Goal: Transaction & Acquisition: Purchase product/service

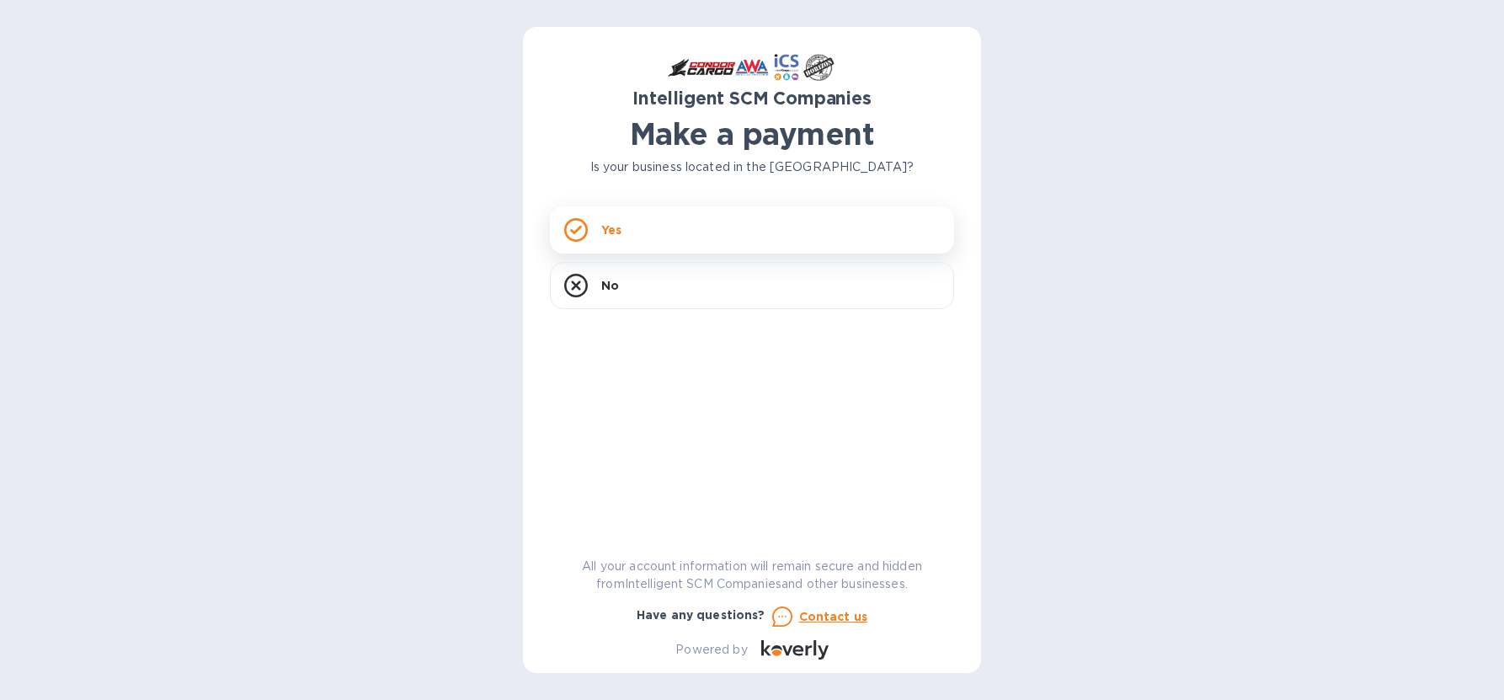
click at [615, 229] on p "Yes" at bounding box center [611, 229] width 20 height 17
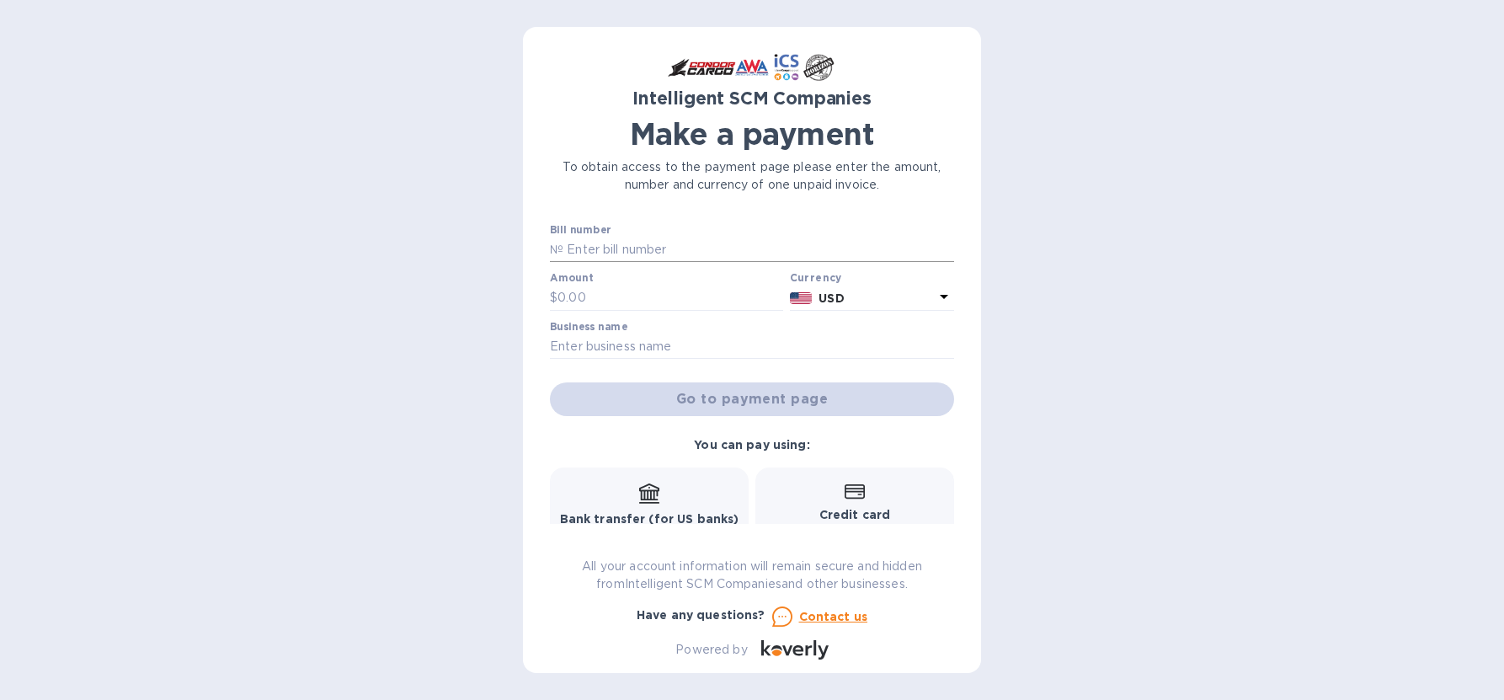
click at [575, 256] on input "text" at bounding box center [758, 249] width 391 height 25
paste input "S00519362"
type input "S00519362"
click at [546, 295] on div "Intelligent SCM Companies Make a payment To obtain access to the payment page p…" at bounding box center [752, 350] width 458 height 646
click at [553, 298] on div "Intelligent SCM Companies Make a payment To obtain access to the payment page p…" at bounding box center [752, 350] width 458 height 646
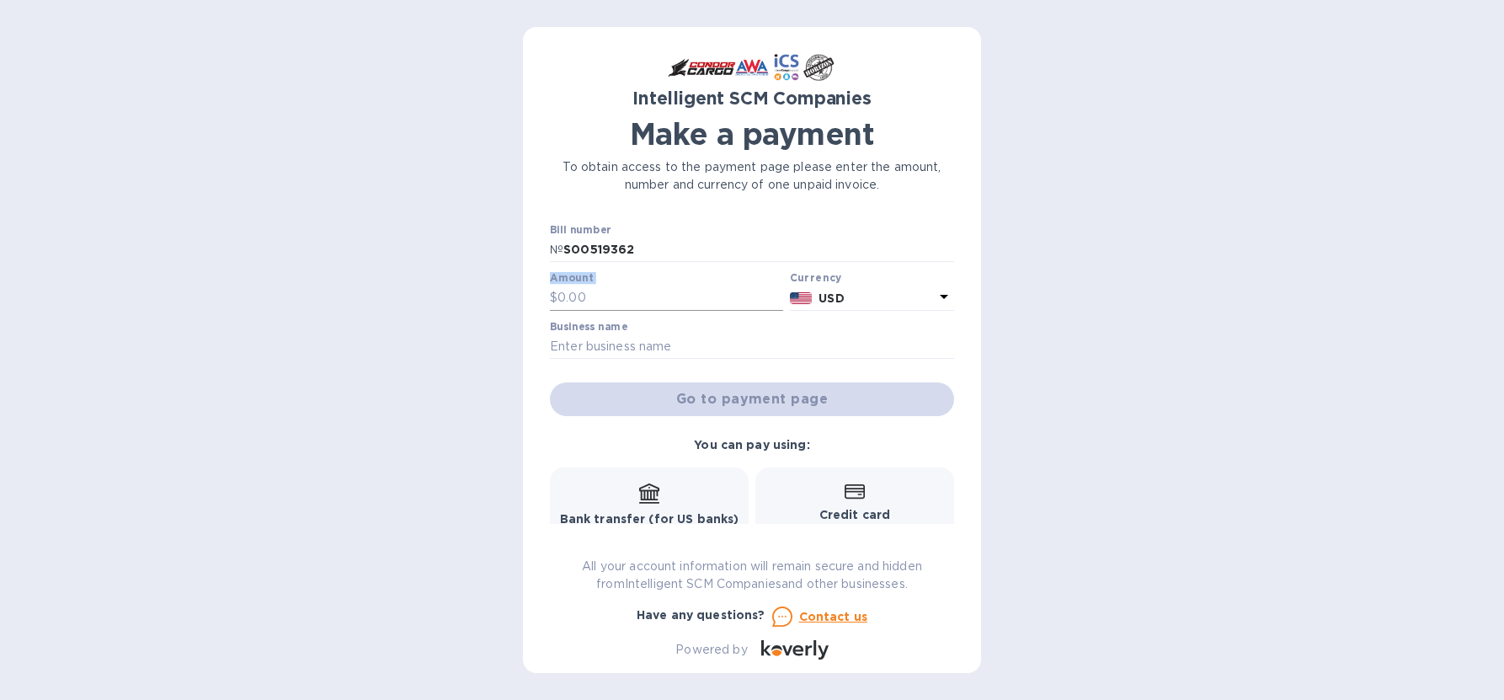
click at [553, 298] on p "$" at bounding box center [554, 298] width 8 height 18
click at [606, 296] on input "text" at bounding box center [670, 297] width 226 height 25
type input "13.31"
click at [673, 351] on input "text" at bounding box center [752, 346] width 404 height 25
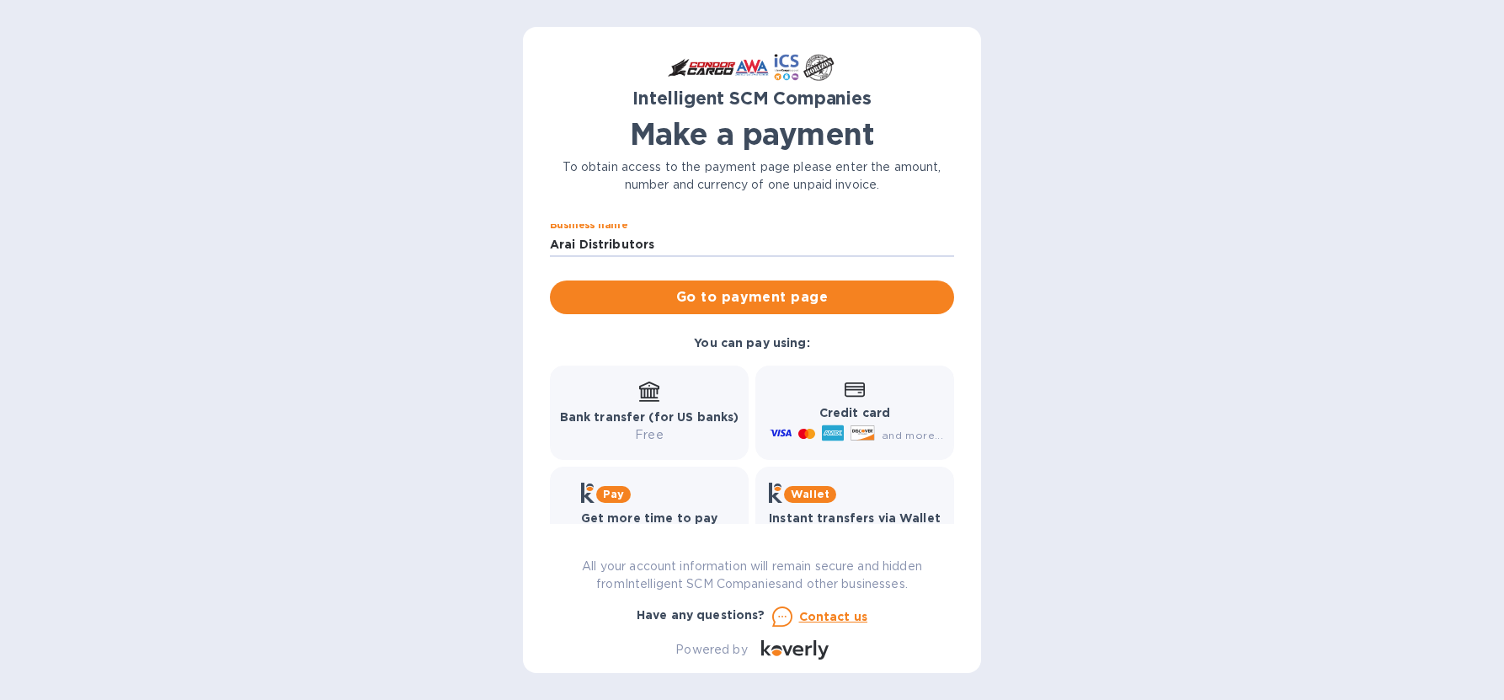
scroll to position [103, 0]
type input "Arai Distributors"
click at [856, 401] on div "Credit card and more..." at bounding box center [854, 412] width 177 height 65
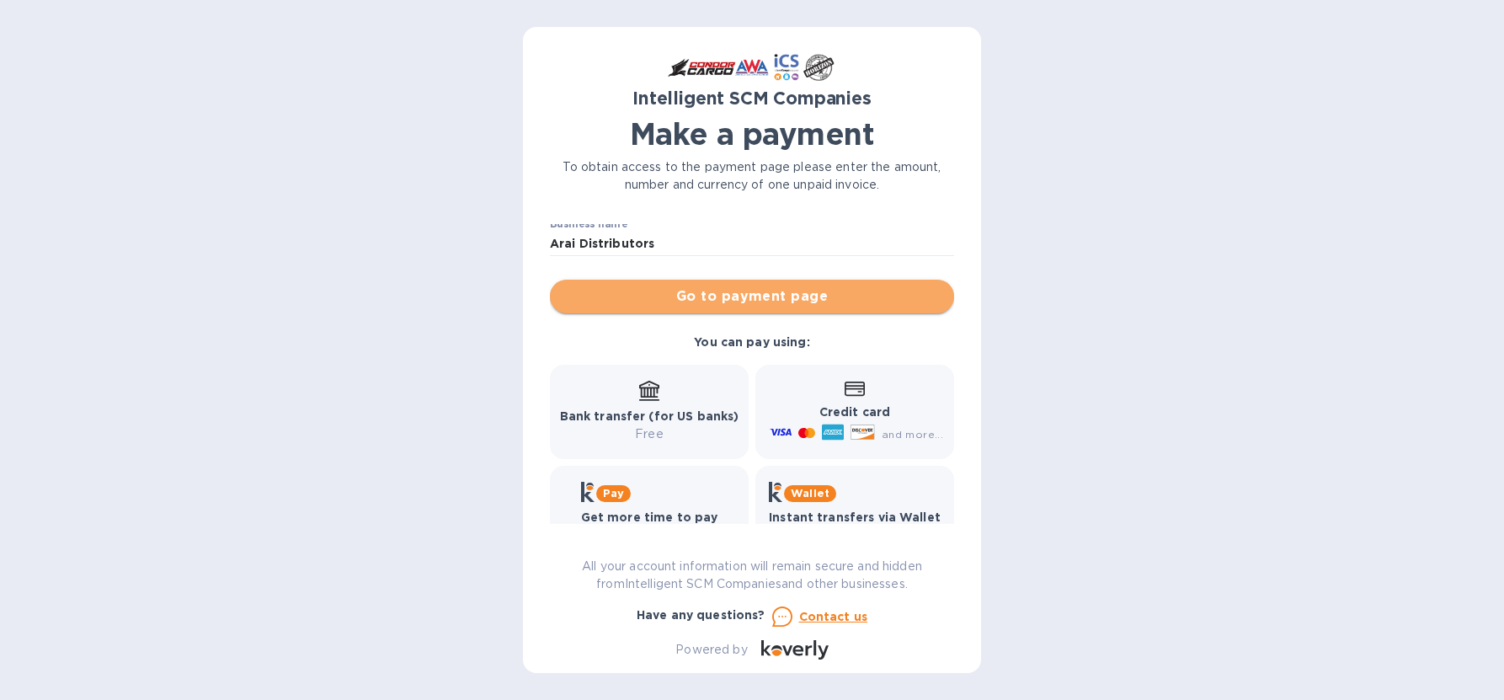
click at [772, 291] on span "Go to payment page" at bounding box center [751, 296] width 377 height 20
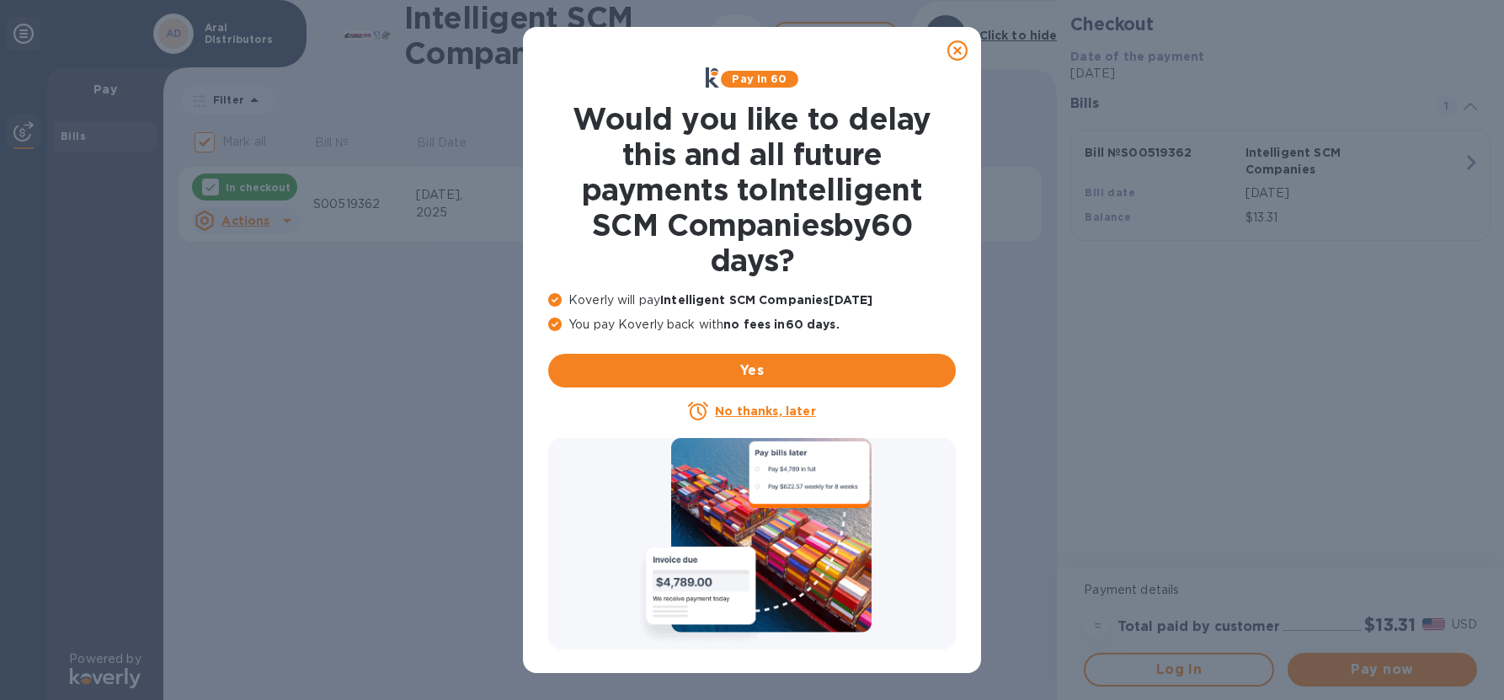
click at [955, 48] on icon at bounding box center [957, 50] width 20 height 20
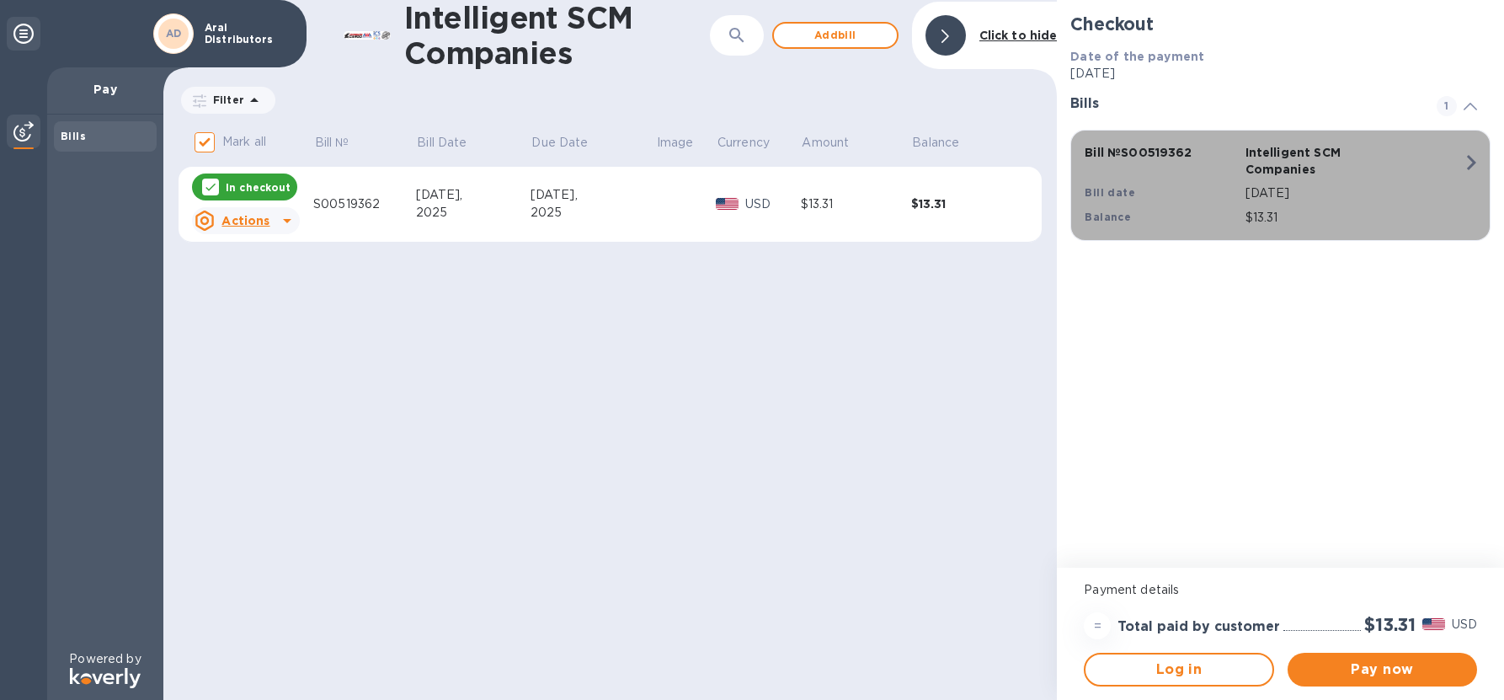
click at [1474, 163] on icon "button" at bounding box center [1471, 162] width 9 height 15
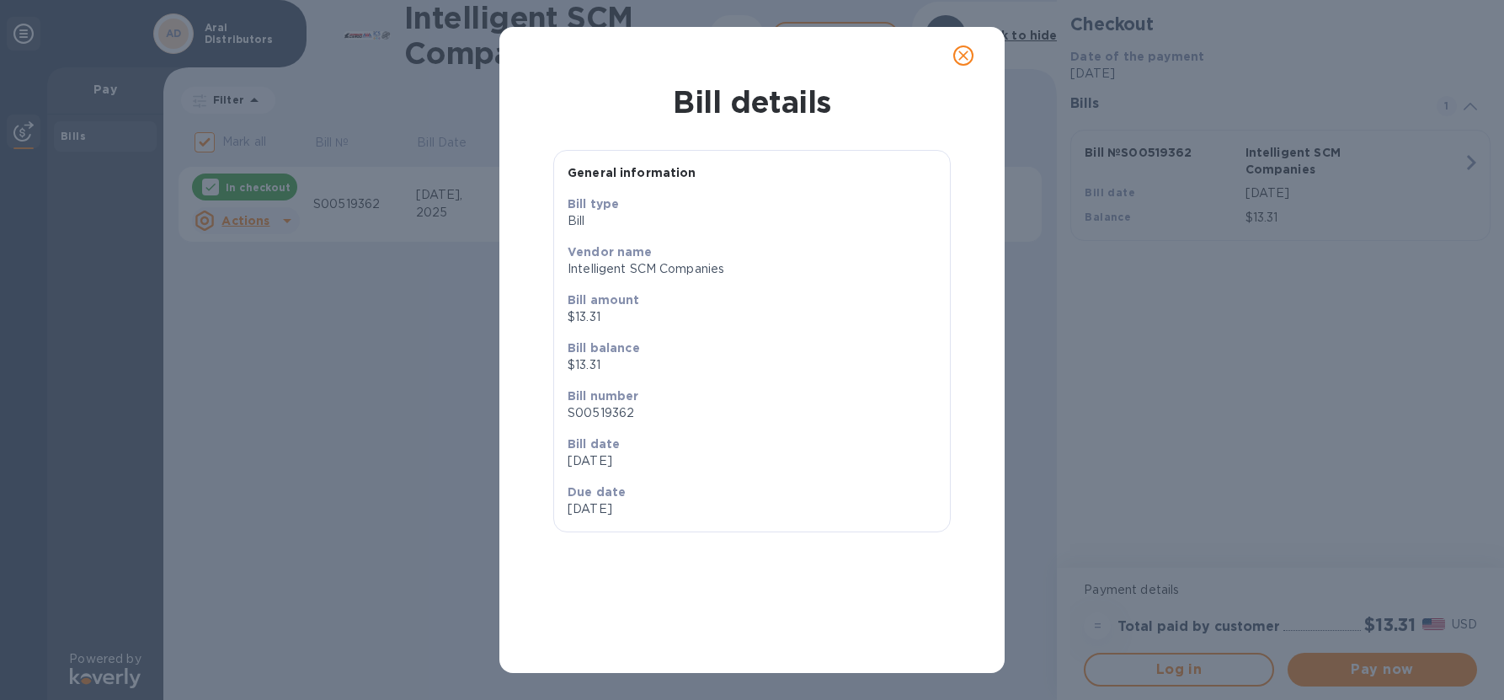
click at [965, 51] on icon "close" at bounding box center [963, 55] width 17 height 17
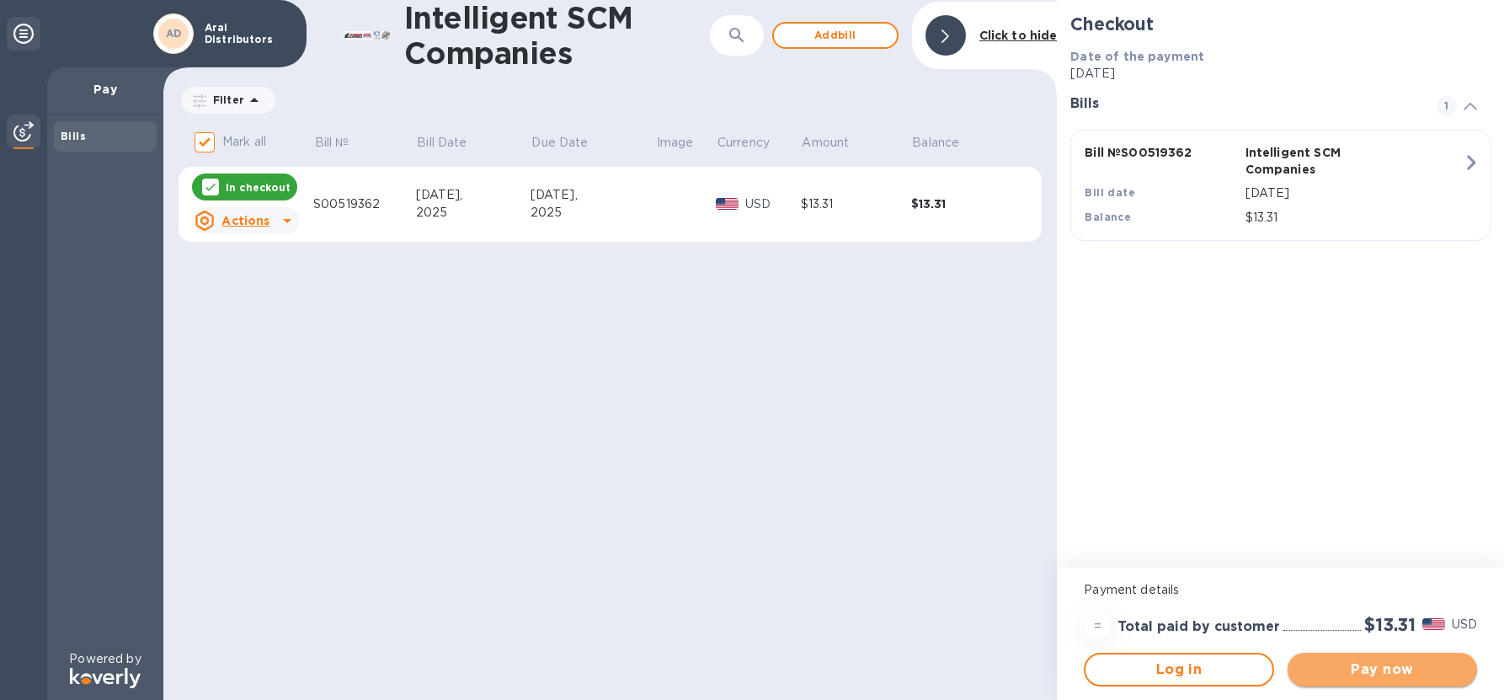
click at [1341, 664] on span "Pay now" at bounding box center [1382, 669] width 163 height 20
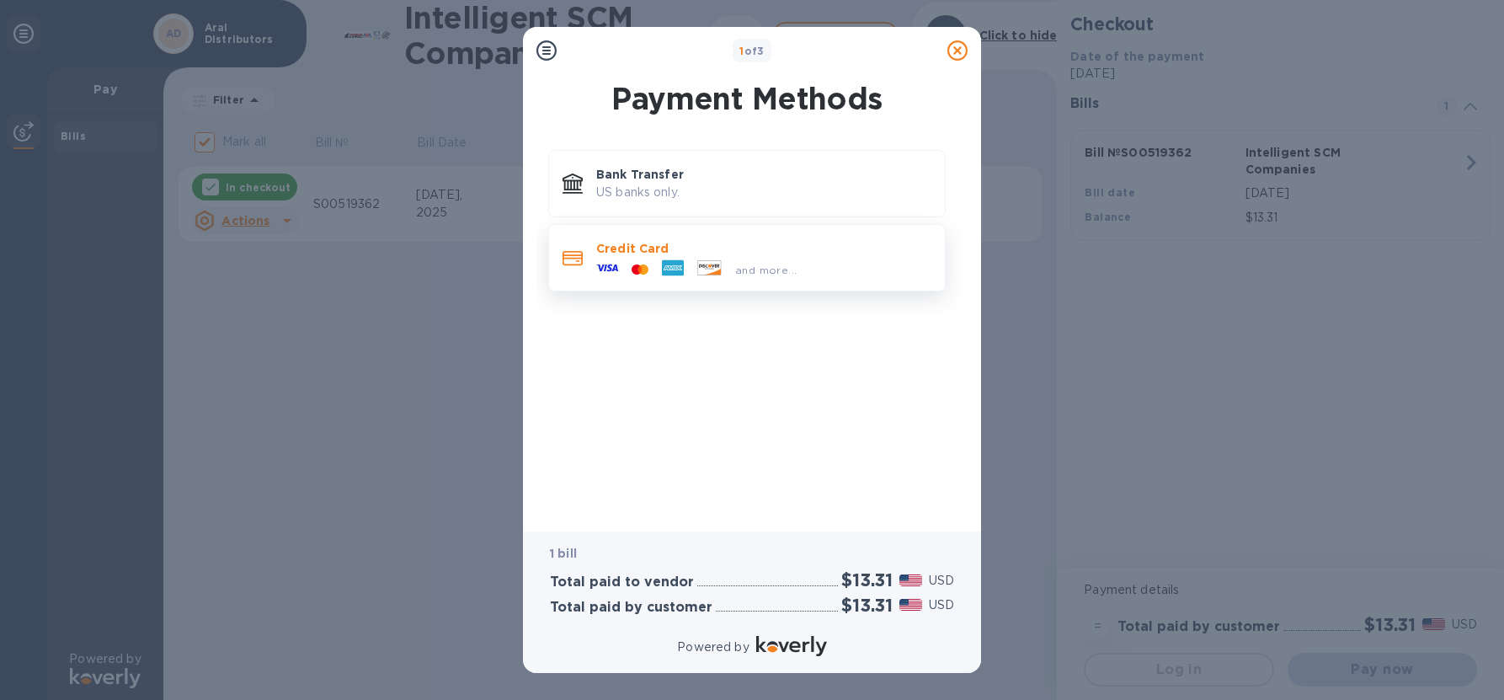
click at [578, 259] on icon at bounding box center [572, 258] width 20 height 14
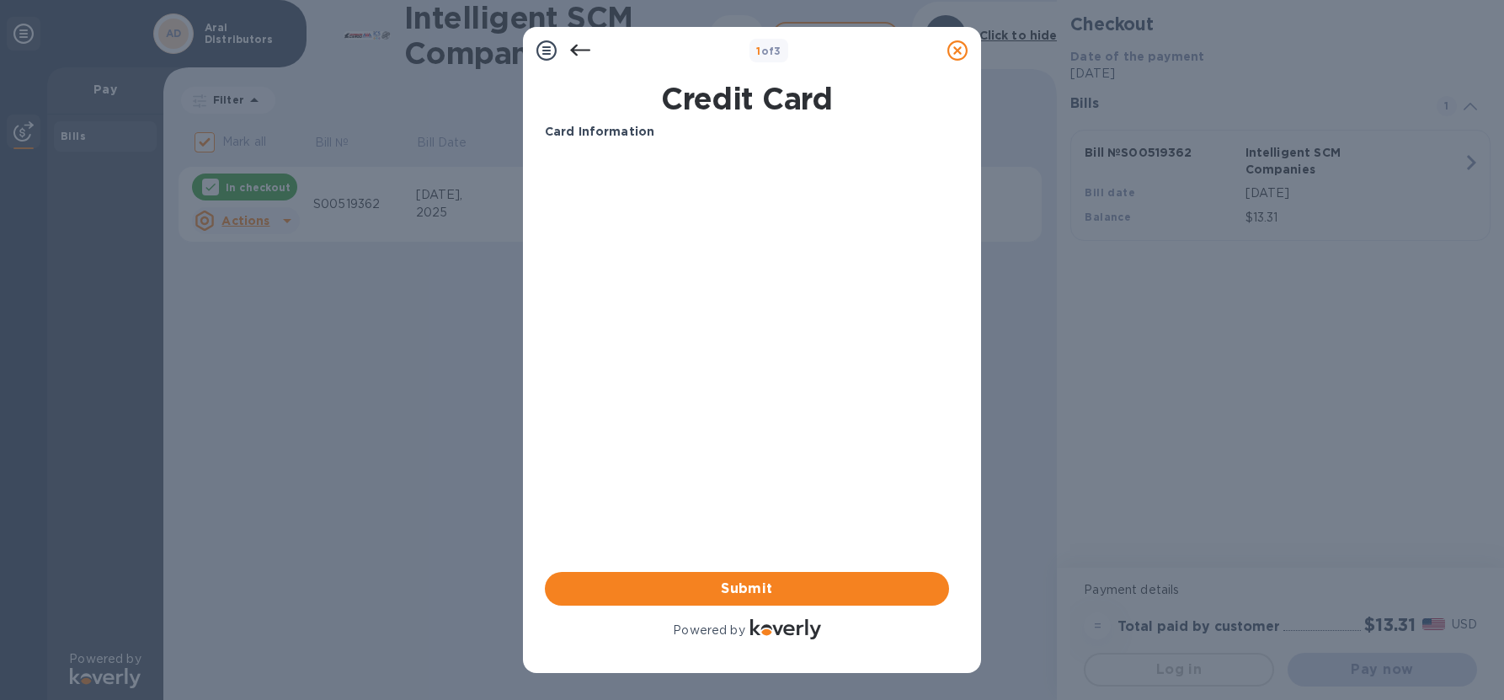
click at [644, 132] on b "Card Information" at bounding box center [599, 131] width 109 height 13
click at [695, 125] on p "Card Information" at bounding box center [747, 132] width 404 height 18
click at [683, 127] on p "Card Information" at bounding box center [747, 132] width 404 height 18
click at [546, 49] on icon at bounding box center [546, 50] width 20 height 20
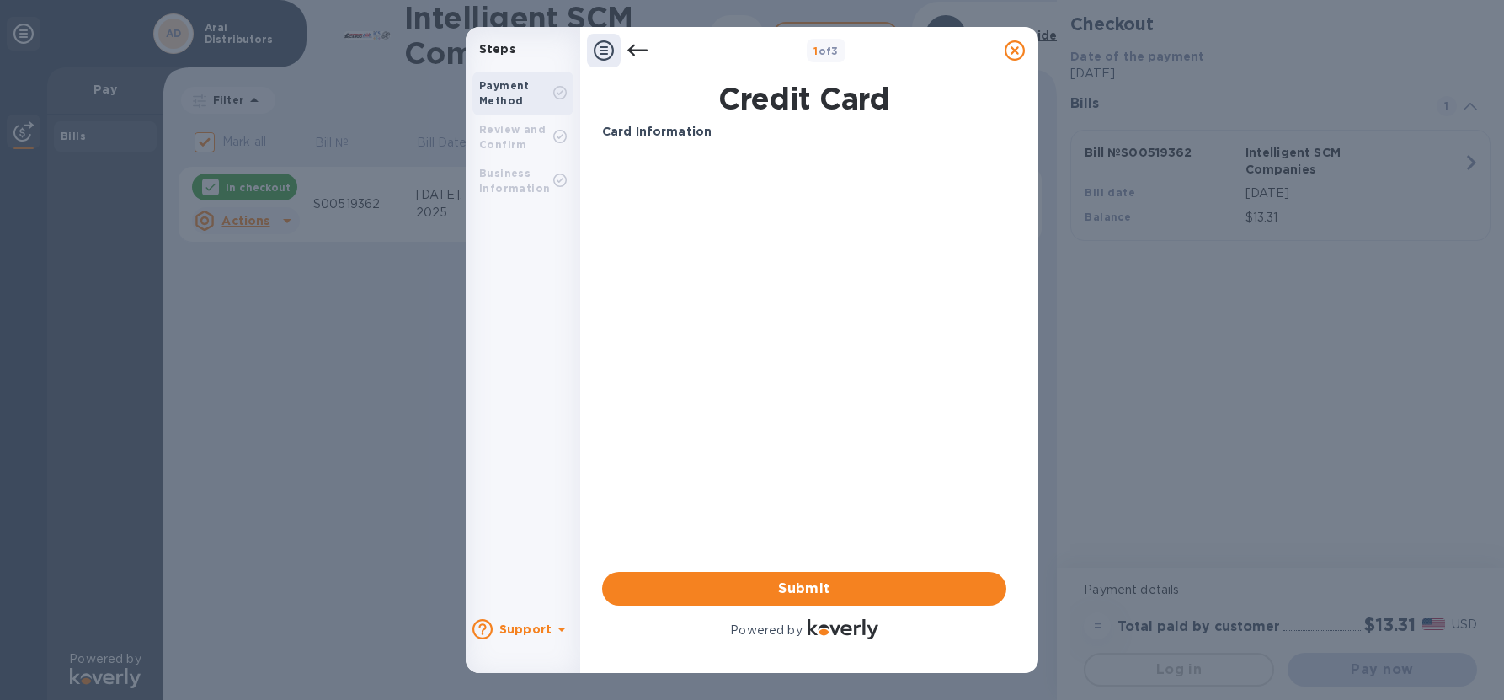
click at [651, 139] on p "Card Information" at bounding box center [804, 132] width 404 height 18
click at [636, 50] on icon at bounding box center [637, 51] width 20 height 12
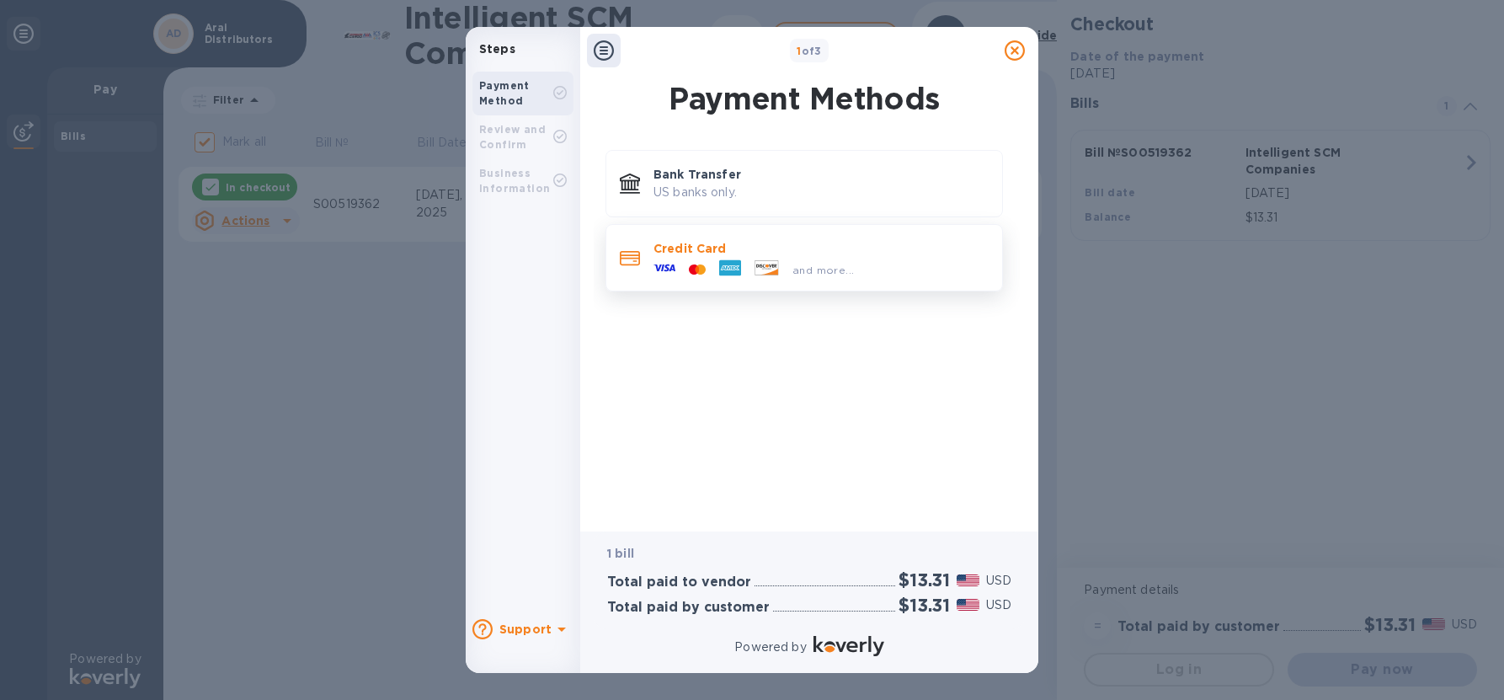
click at [738, 257] on icon at bounding box center [730, 268] width 22 height 22
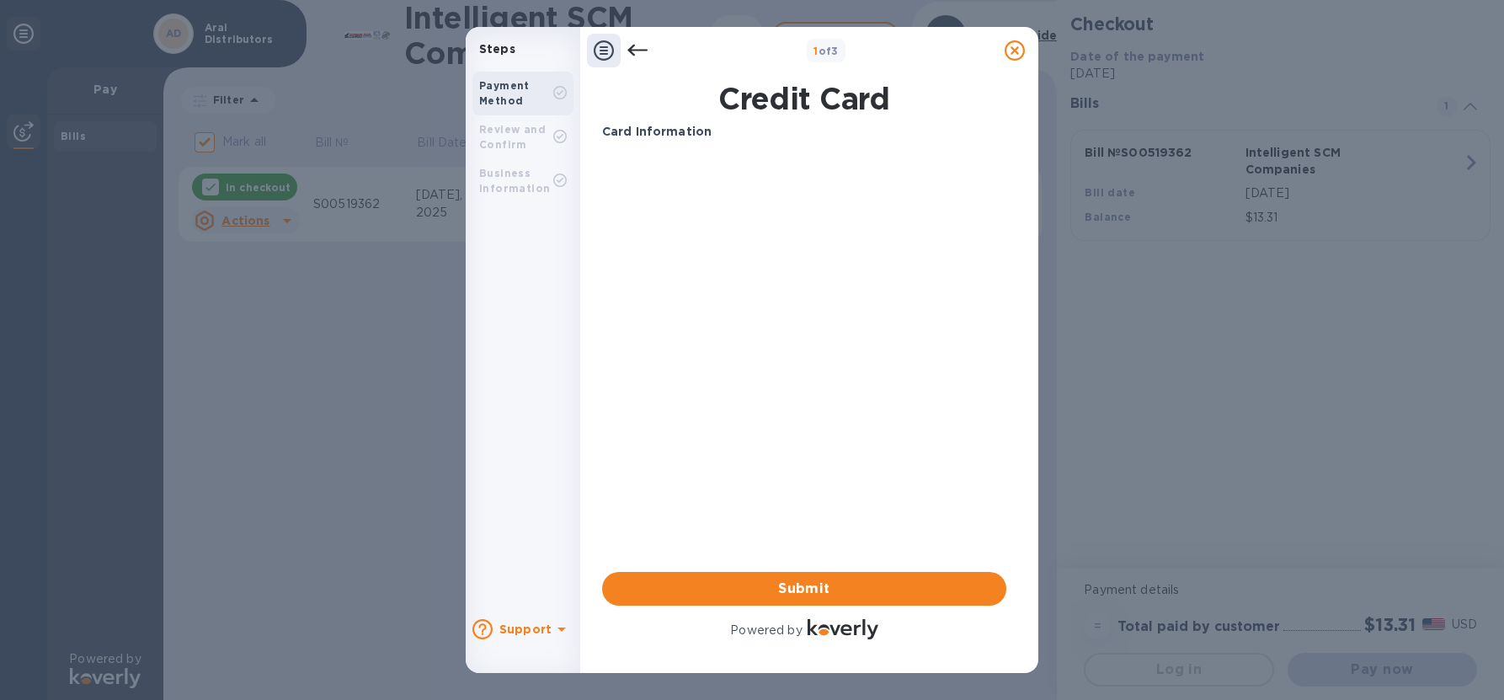
click at [658, 137] on b "Card Information" at bounding box center [656, 131] width 109 height 13
click at [658, 136] on b "Card Information" at bounding box center [656, 131] width 109 height 13
click at [530, 135] on b "Review and Confirm" at bounding box center [512, 137] width 67 height 28
click at [527, 93] on div "Payment Method" at bounding box center [516, 93] width 74 height 30
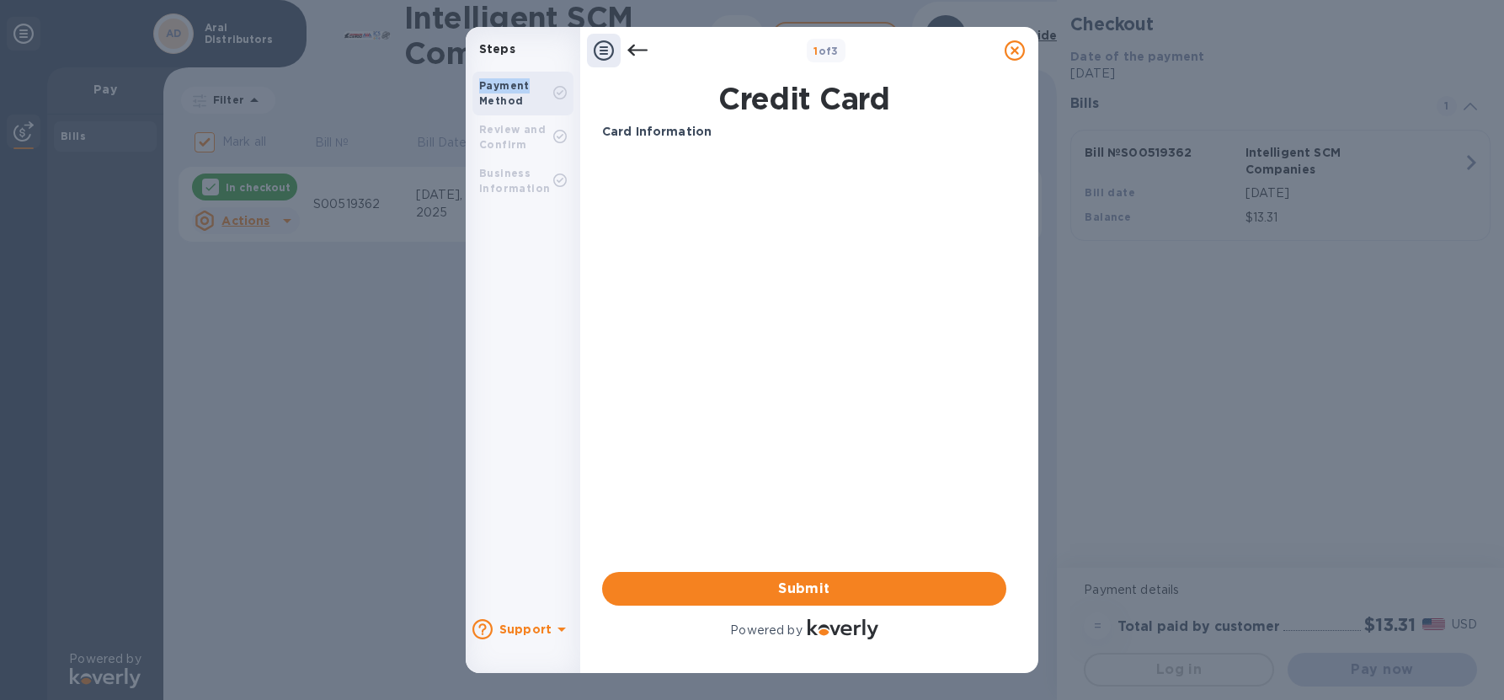
click at [528, 93] on div "Payment Method" at bounding box center [516, 93] width 74 height 30
click at [557, 94] on icon at bounding box center [559, 92] width 13 height 13
drag, startPoint x: 919, startPoint y: 49, endPoint x: 767, endPoint y: -9, distance: 162.3
click at [767, 0] on html "Steps Payment Method Review and Confirm Business Information Support 1 of 3 Cre…" at bounding box center [752, 350] width 1504 height 700
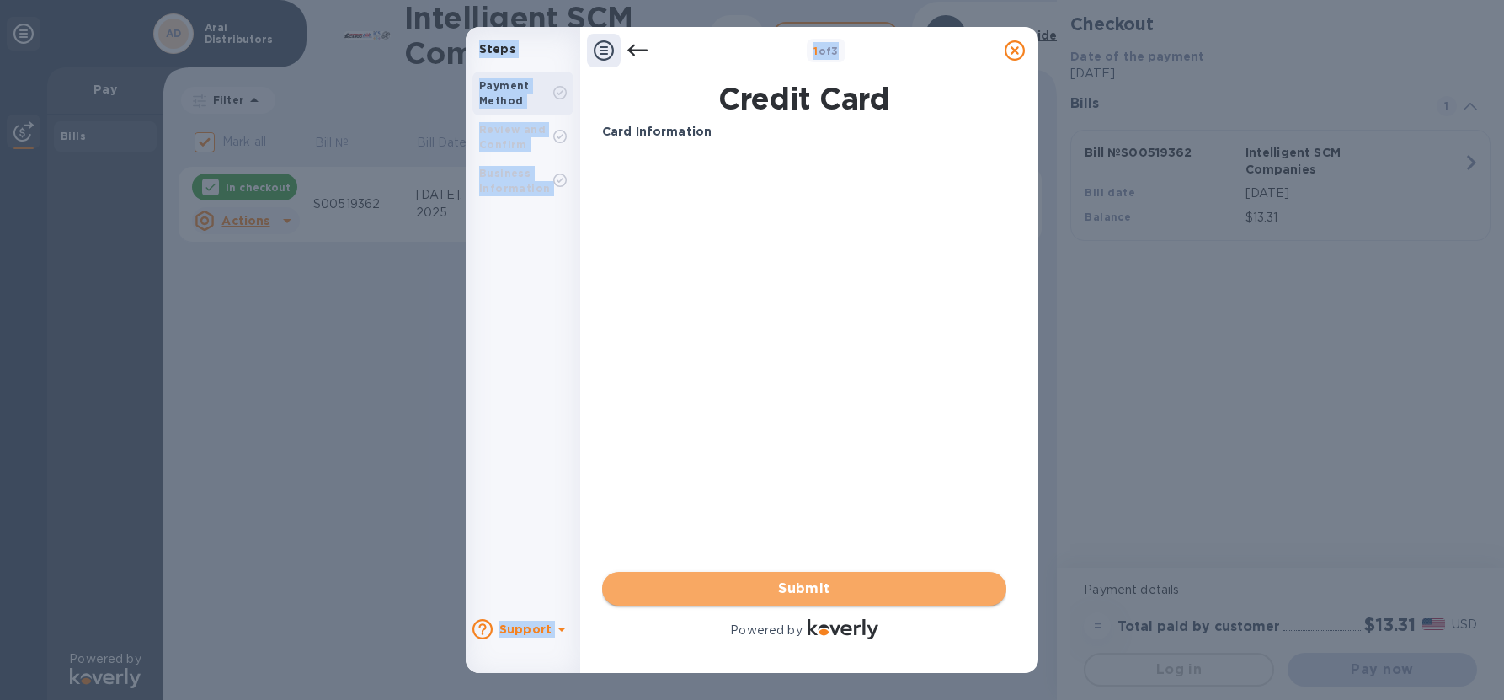
click at [875, 590] on span "Submit" at bounding box center [804, 588] width 377 height 20
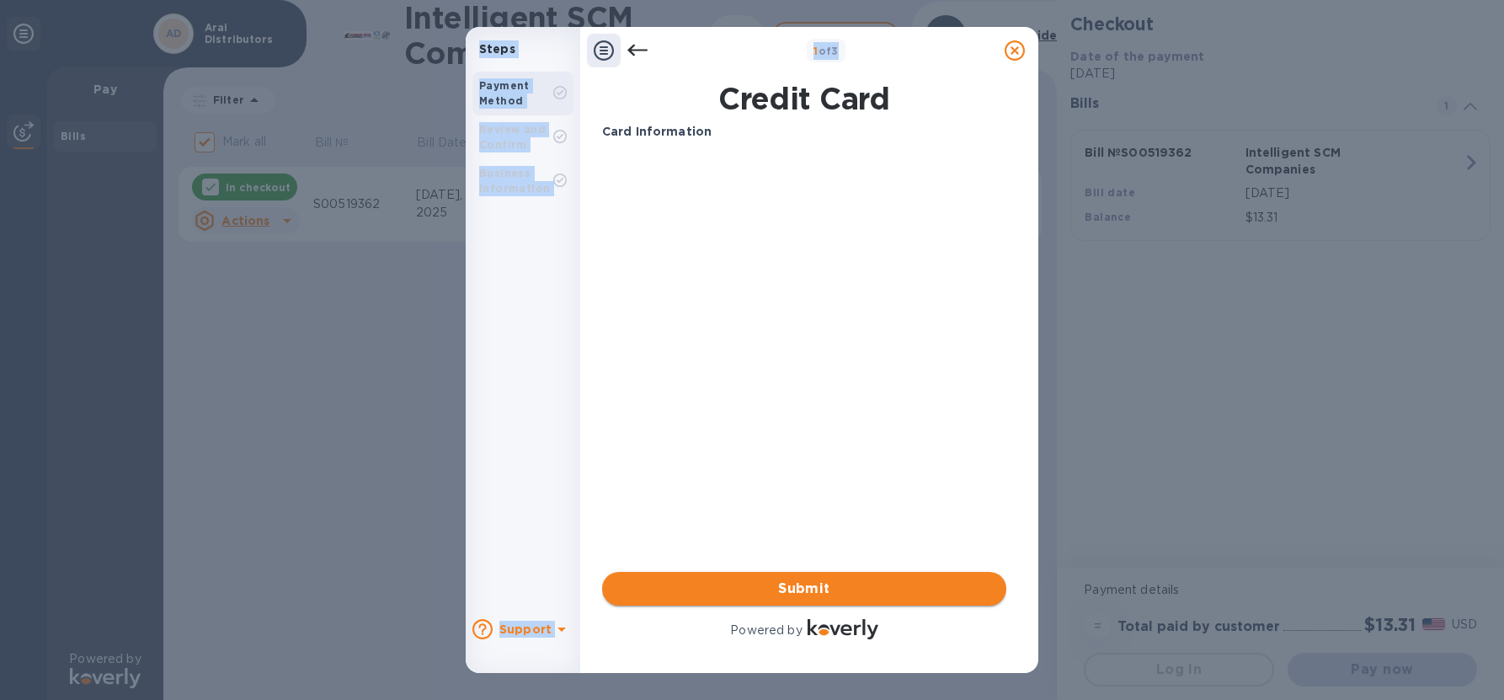
click at [872, 587] on span "Submit" at bounding box center [804, 588] width 377 height 20
click at [824, 57] on div "1 of 3" at bounding box center [826, 51] width 39 height 24
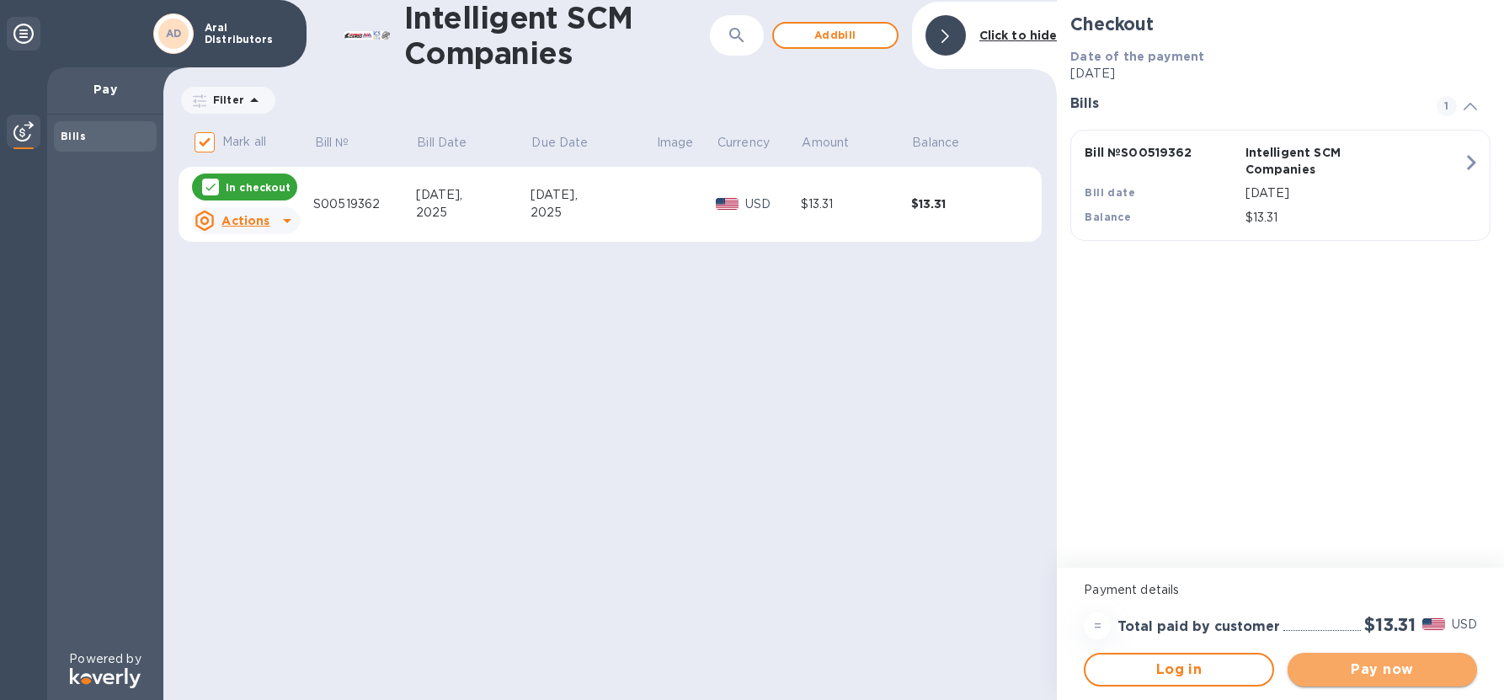
click at [1381, 668] on span "Pay now" at bounding box center [1382, 669] width 163 height 20
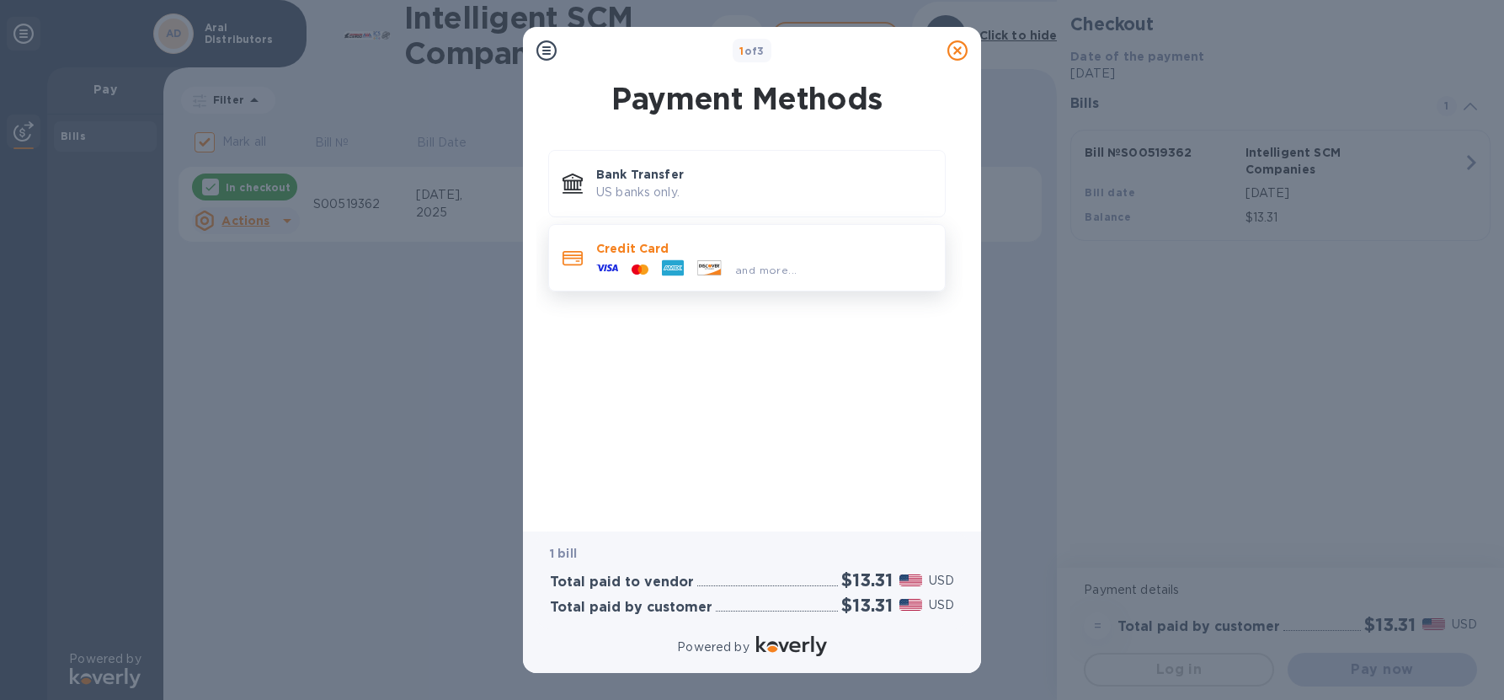
click at [650, 263] on div at bounding box center [640, 270] width 30 height 16
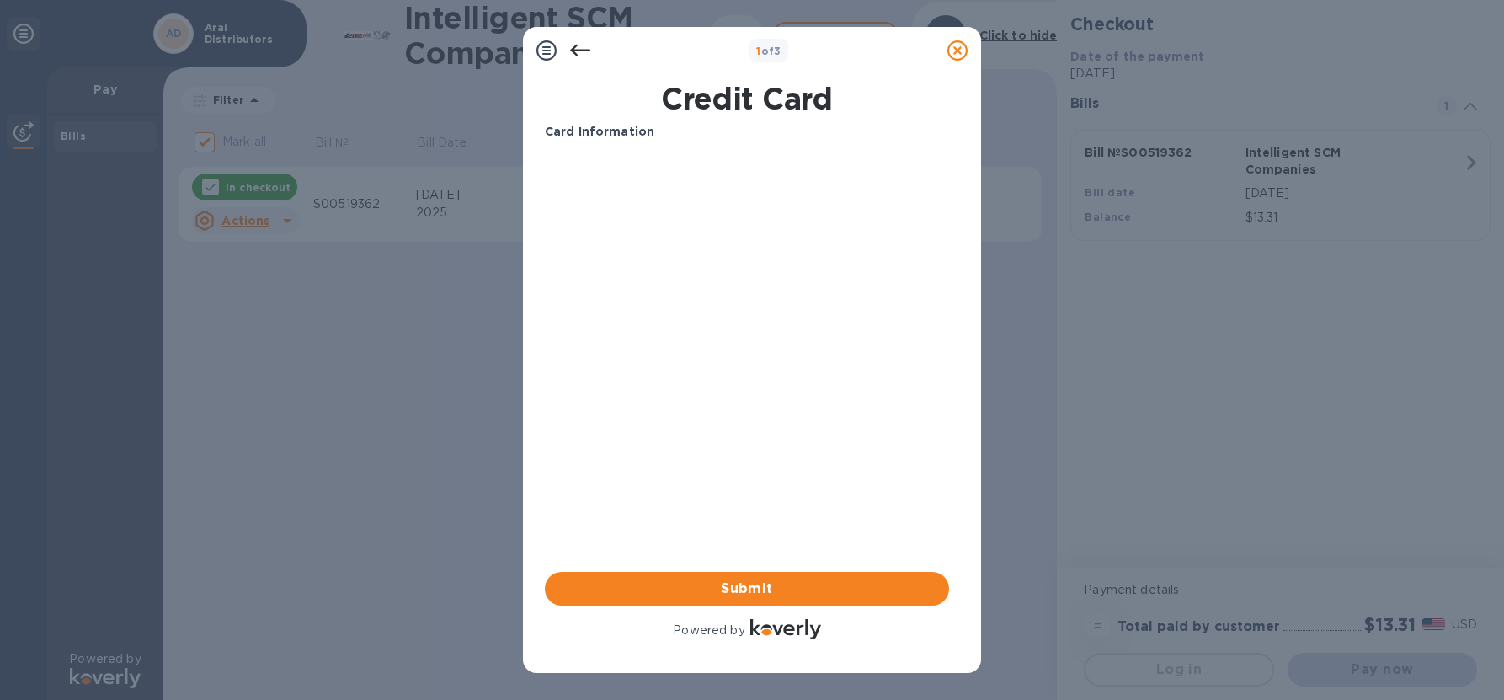
click at [579, 134] on b "Card Information" at bounding box center [599, 131] width 109 height 13
click at [654, 133] on p "Card Information" at bounding box center [747, 132] width 404 height 18
click at [672, 131] on p "Card Information" at bounding box center [747, 132] width 404 height 18
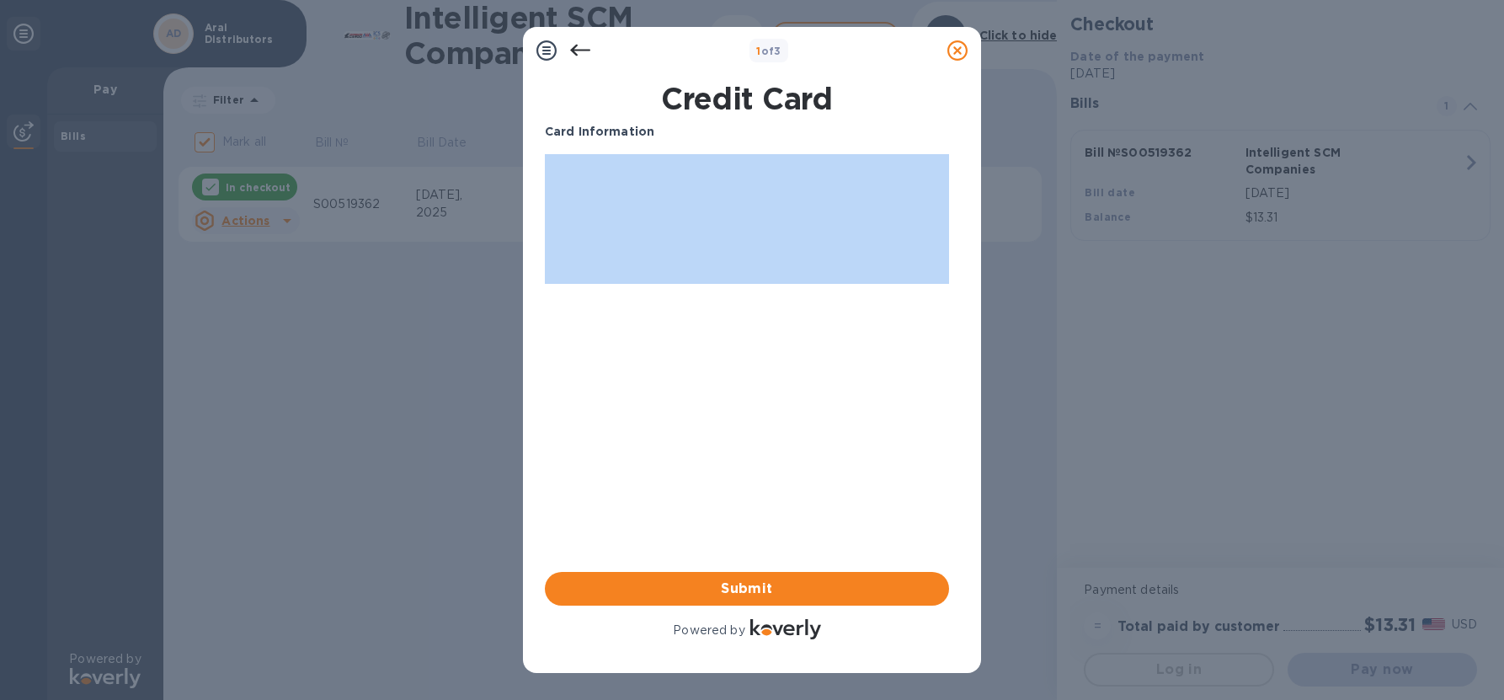
click at [672, 131] on p "Card Information" at bounding box center [747, 132] width 404 height 18
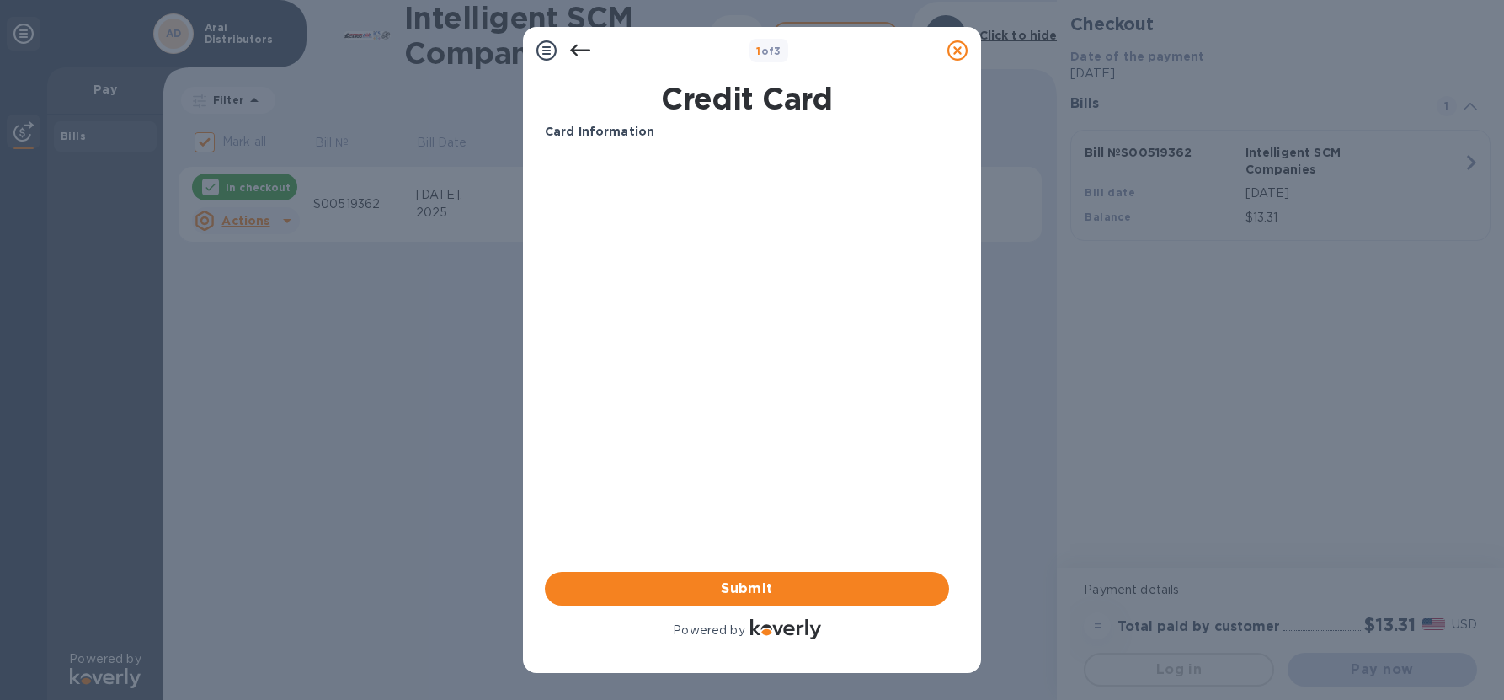
click at [583, 53] on icon at bounding box center [580, 50] width 20 height 20
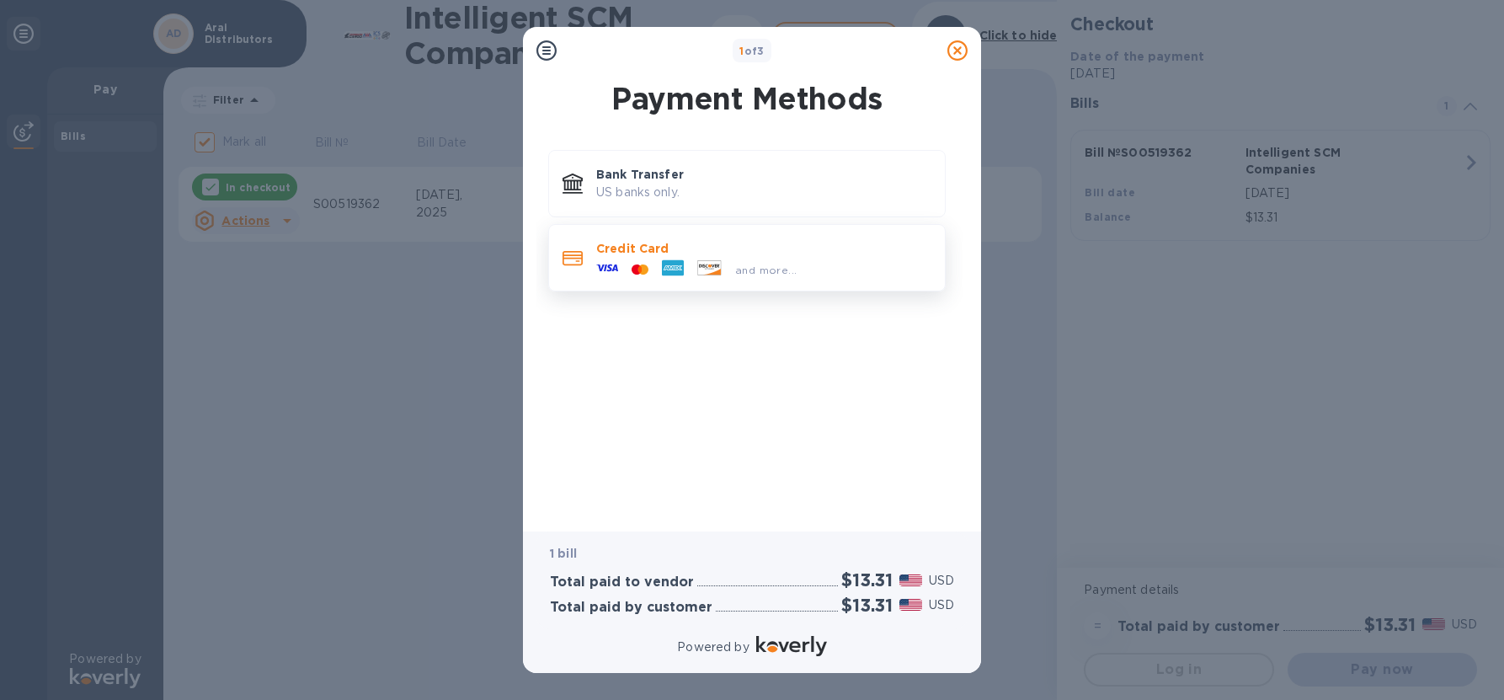
click at [633, 251] on p "Credit Card" at bounding box center [763, 248] width 335 height 17
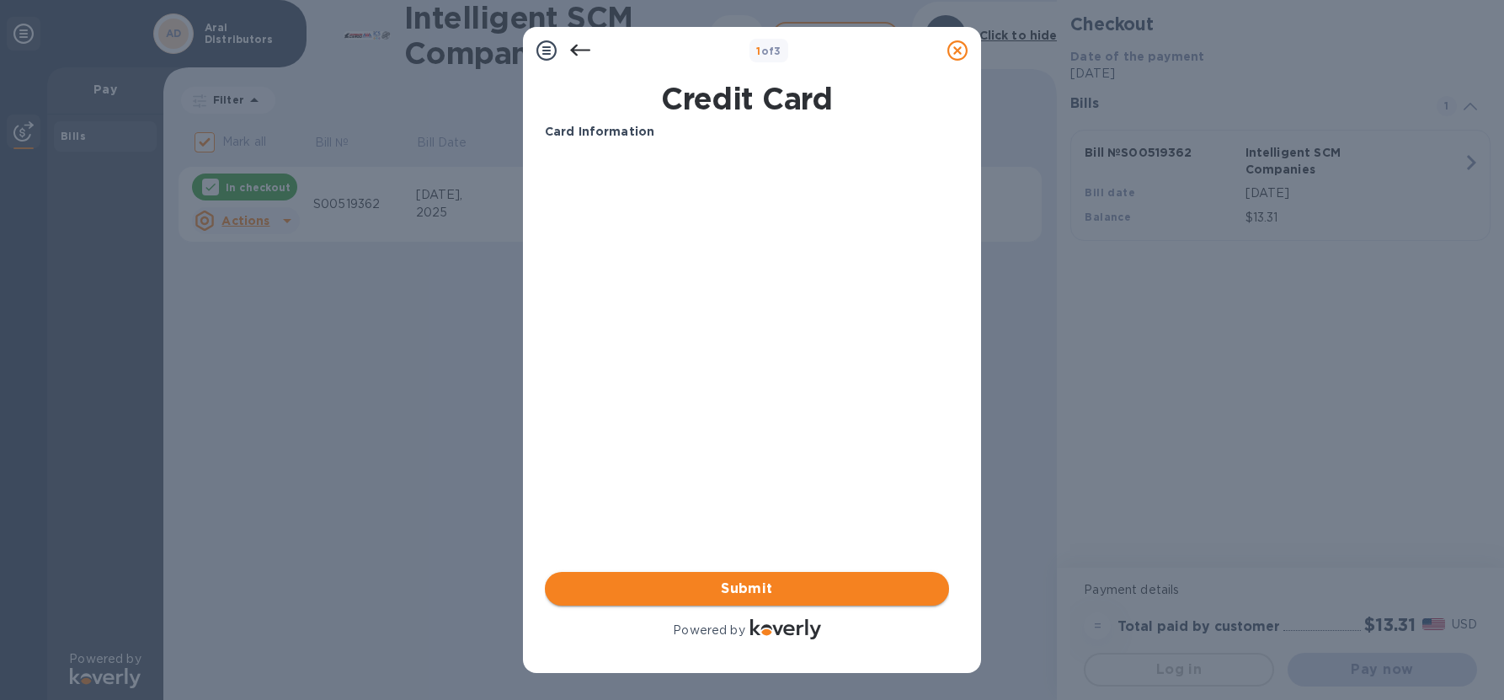
click at [744, 582] on span "Submit" at bounding box center [746, 588] width 377 height 20
drag, startPoint x: 543, startPoint y: 135, endPoint x: 557, endPoint y: 149, distance: 19.7
click at [544, 136] on div "Card Information Your browser does not support iframes Submit Powered by" at bounding box center [746, 383] width 411 height 526
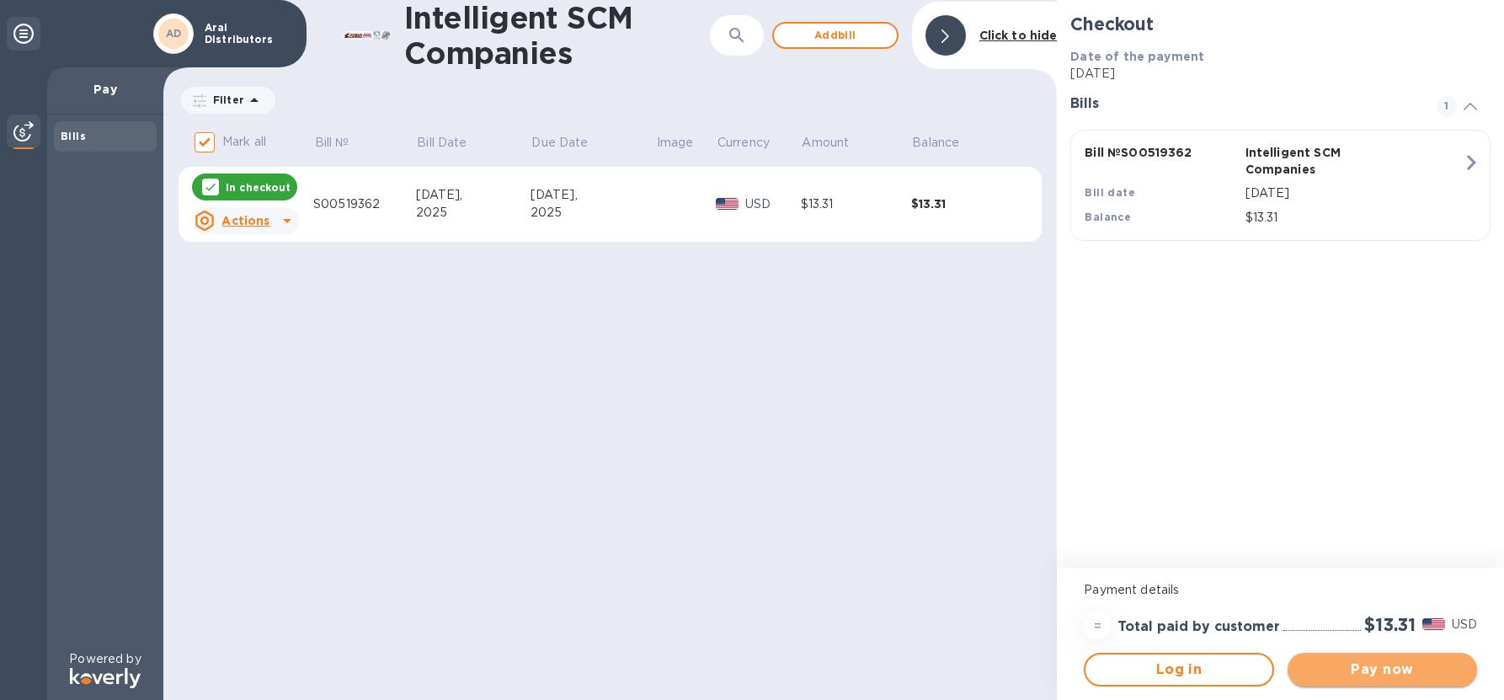
click at [1347, 671] on span "Pay now" at bounding box center [1382, 669] width 163 height 20
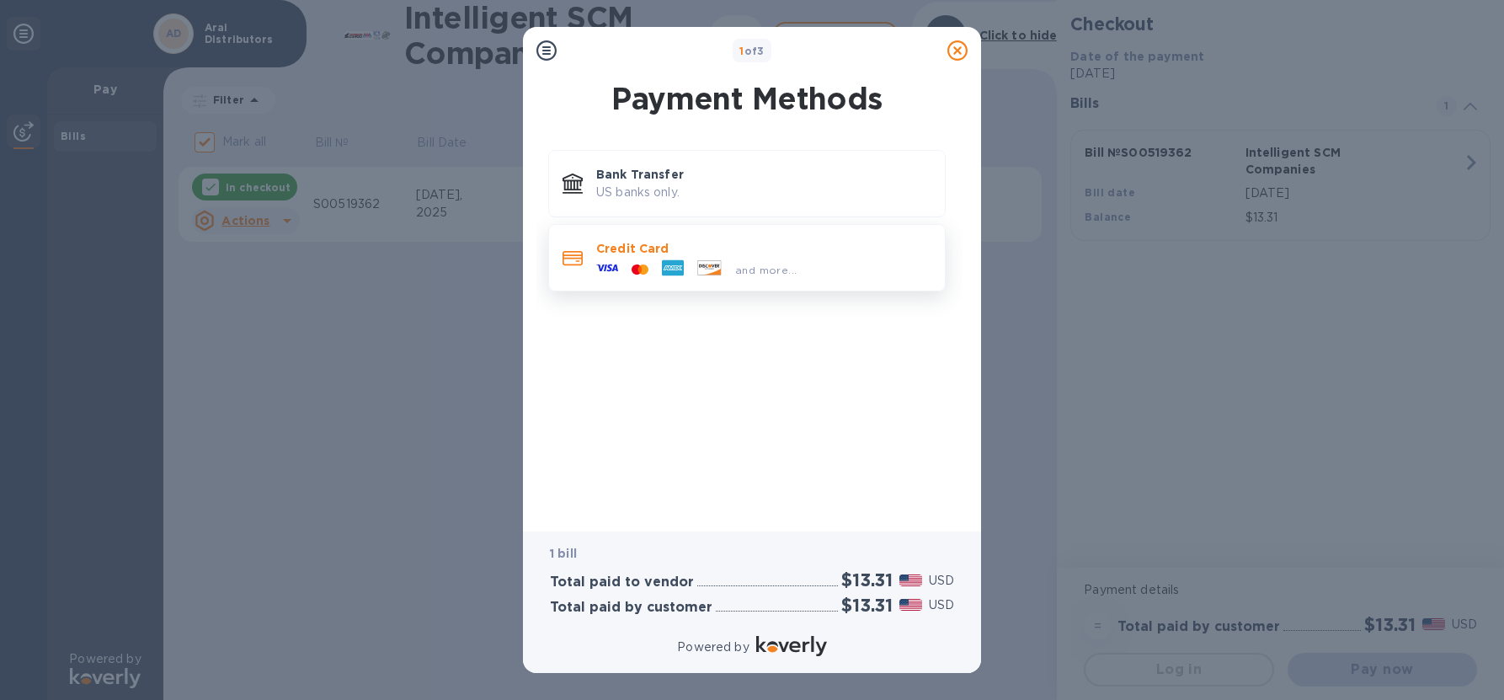
click at [637, 258] on div "and more..." at bounding box center [696, 269] width 214 height 25
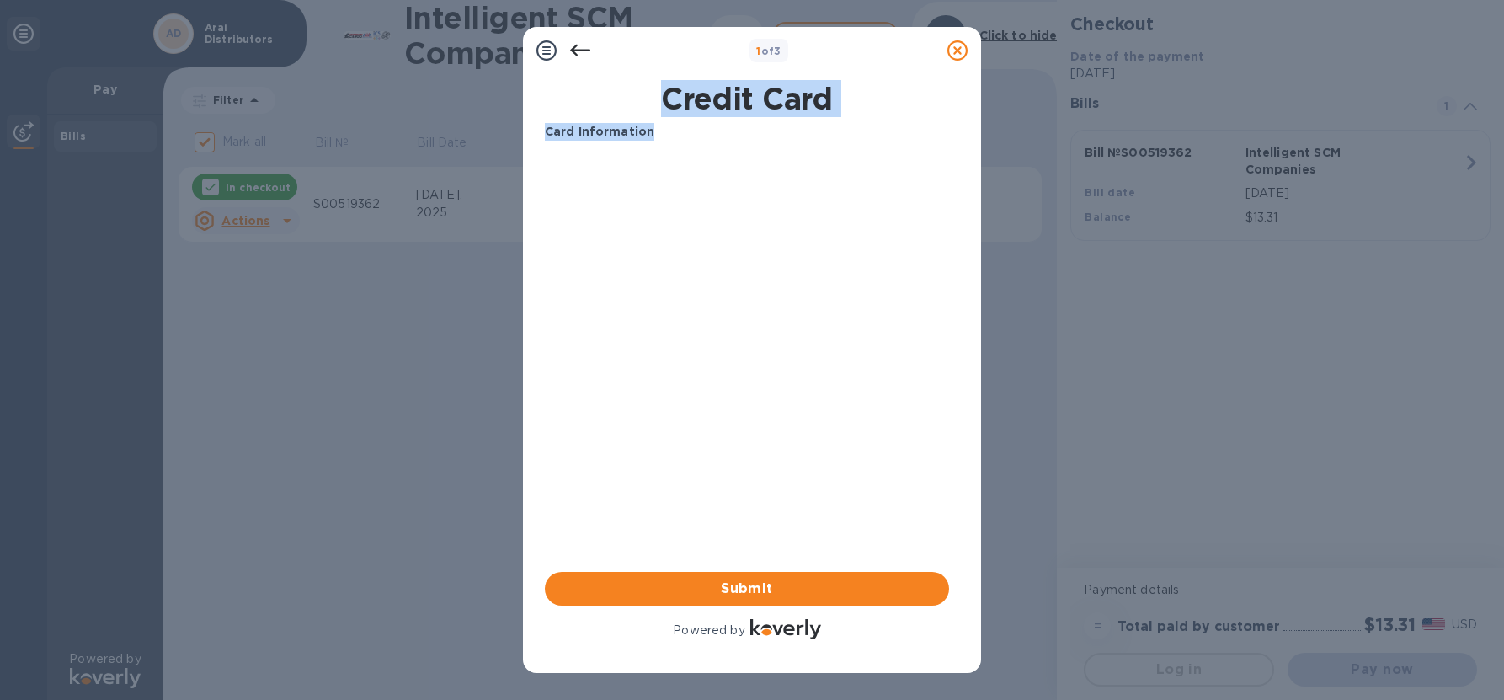
drag, startPoint x: 608, startPoint y: 117, endPoint x: 641, endPoint y: 115, distance: 32.9
click at [640, 115] on div "Credit Card Card Information Your browser does not support iframes Submit Power…" at bounding box center [746, 361] width 411 height 568
click at [659, 126] on p "Card Information" at bounding box center [747, 132] width 404 height 18
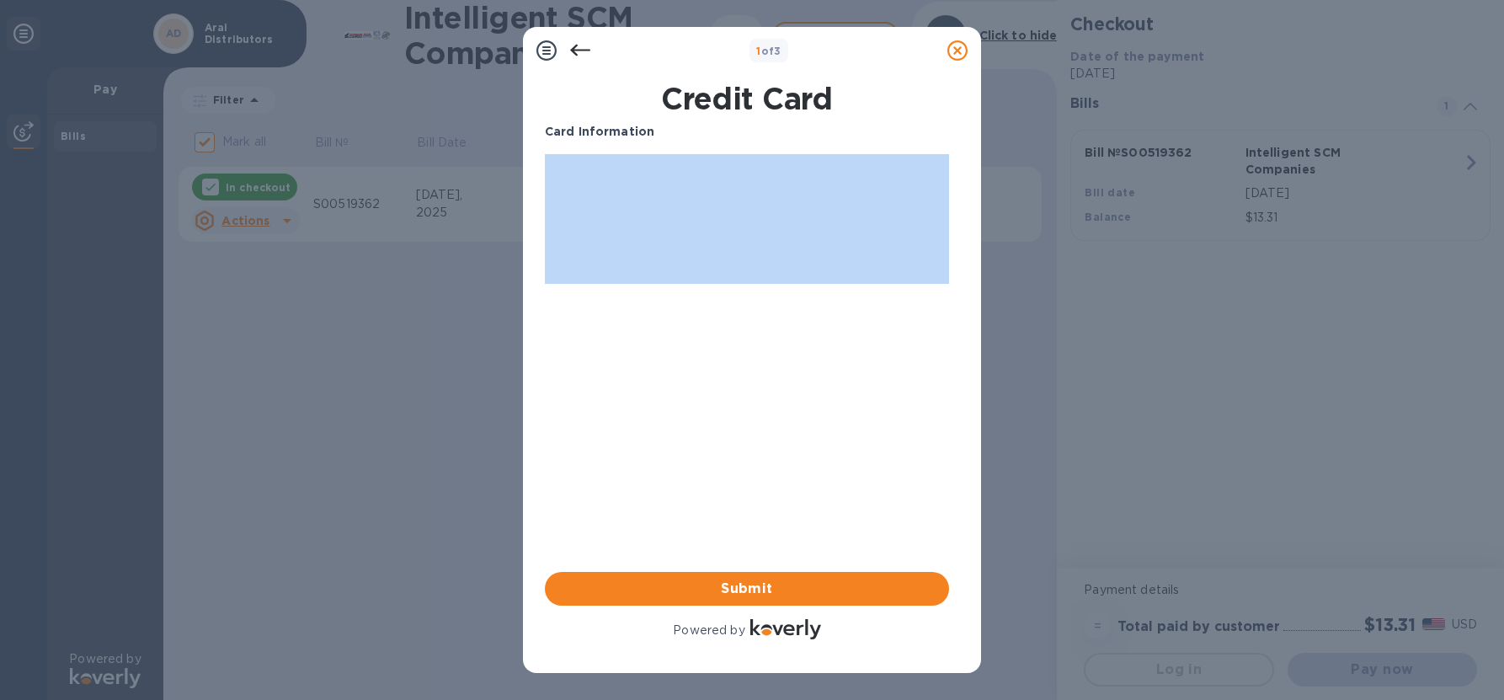
click at [659, 126] on p "Card Information" at bounding box center [747, 132] width 404 height 18
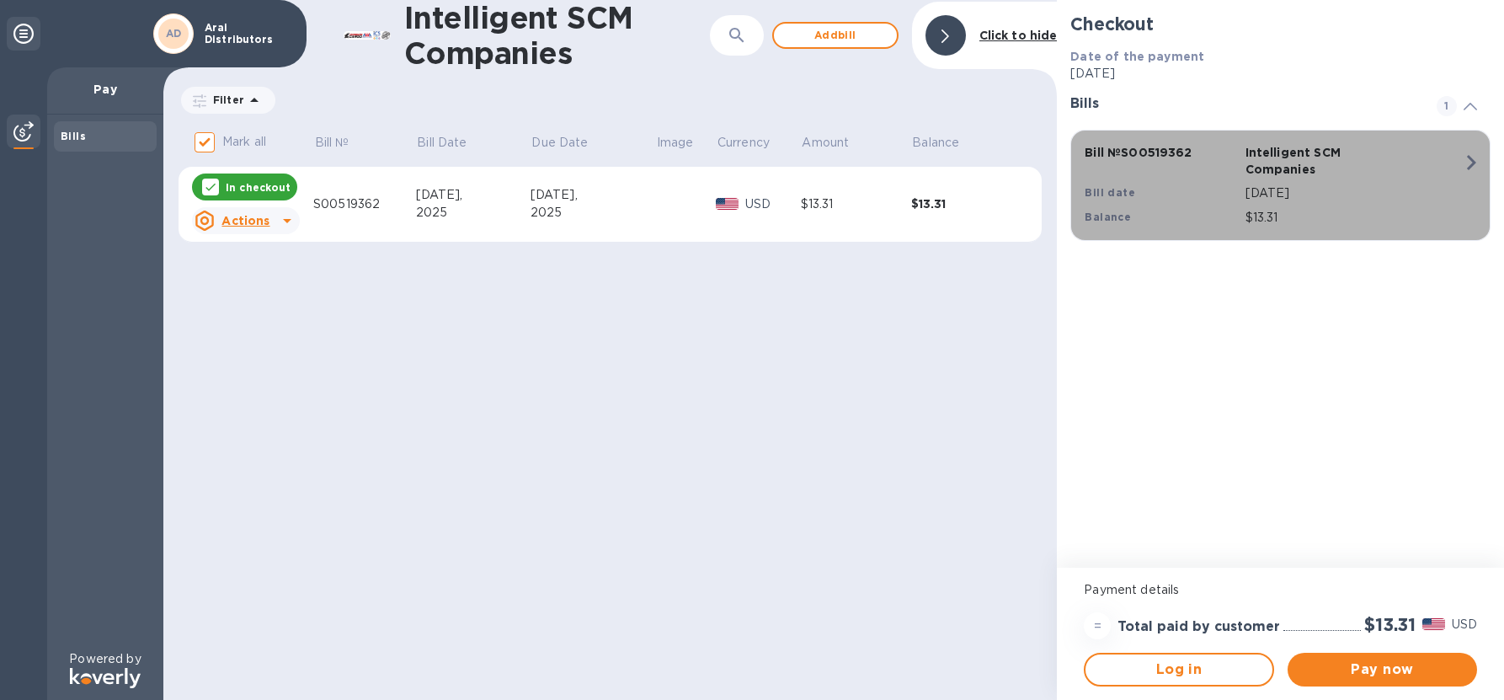
click at [1472, 166] on icon "button" at bounding box center [1471, 162] width 30 height 30
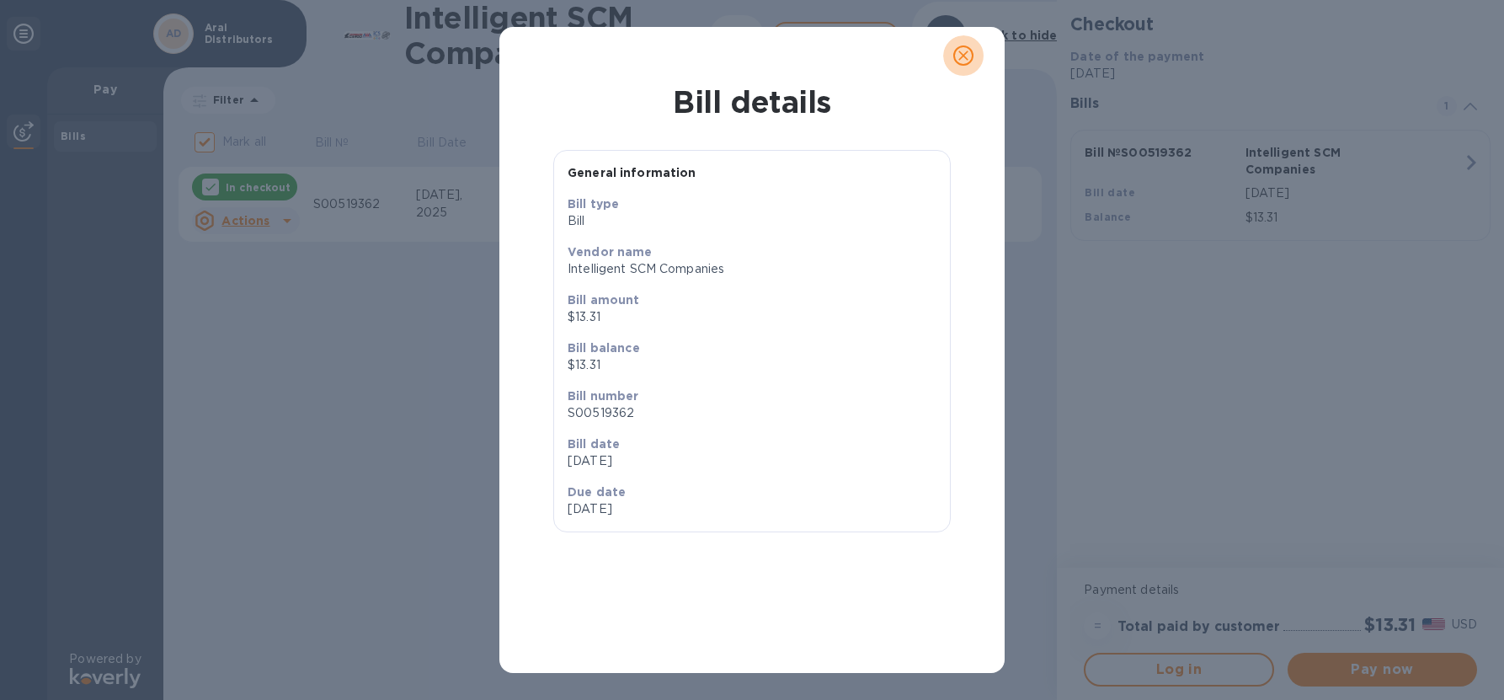
click at [971, 58] on icon "close" at bounding box center [963, 55] width 17 height 17
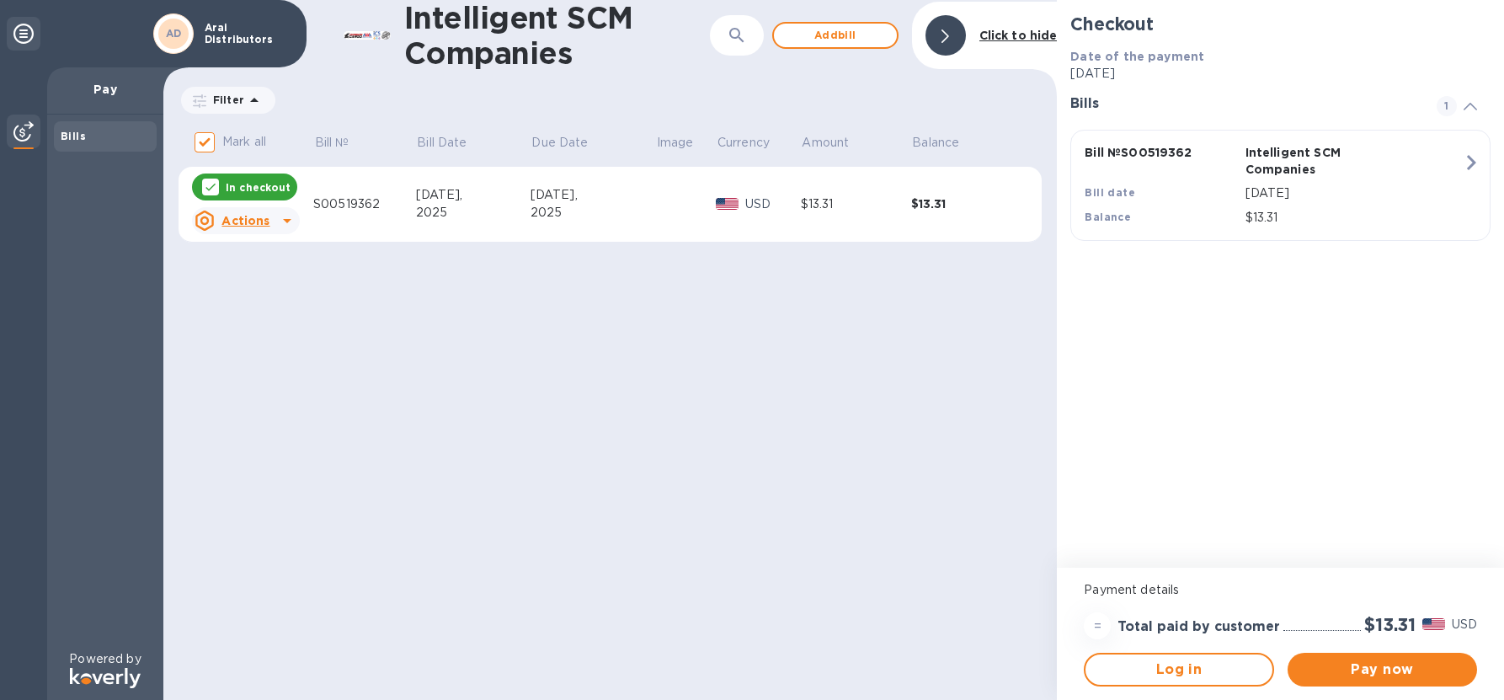
click at [254, 224] on u "Actions" at bounding box center [245, 220] width 48 height 13
click at [268, 284] on b "Open bill" at bounding box center [267, 288] width 56 height 13
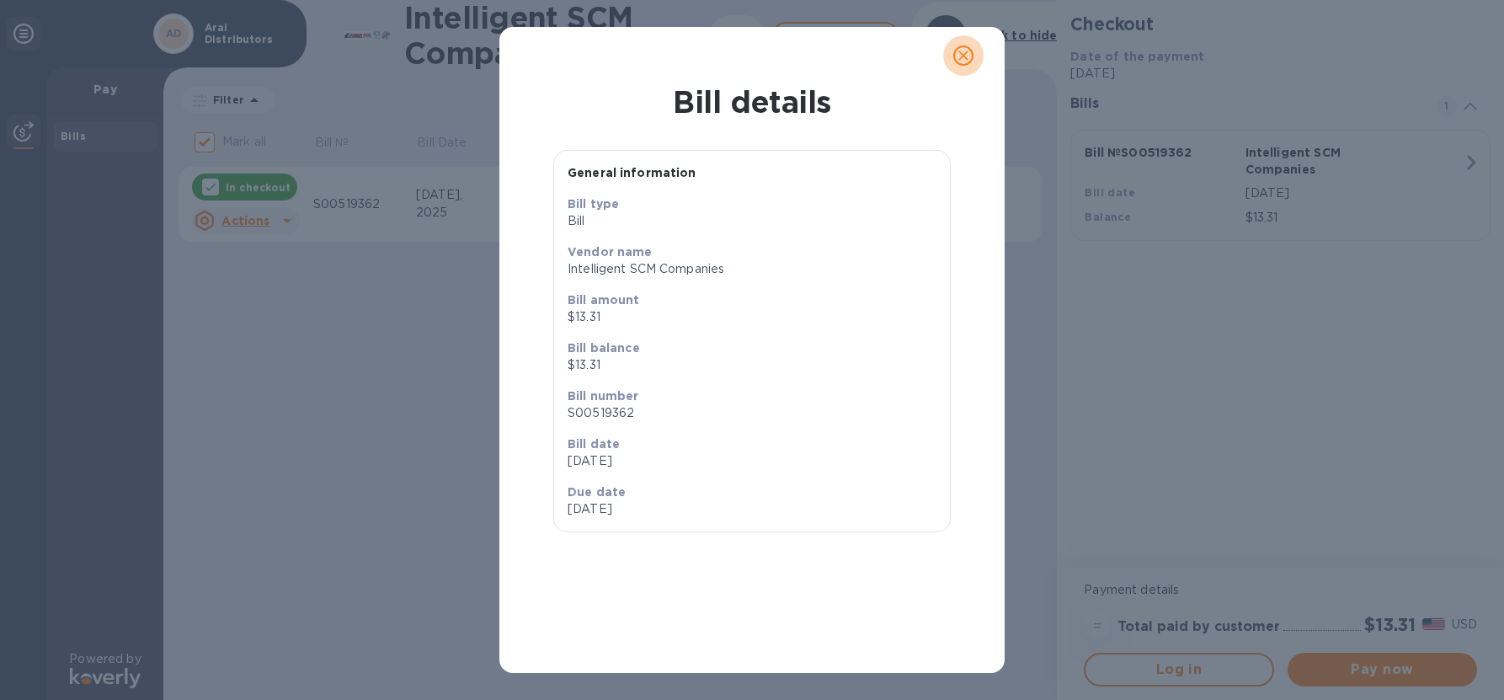
click at [958, 58] on icon "close" at bounding box center [963, 55] width 17 height 17
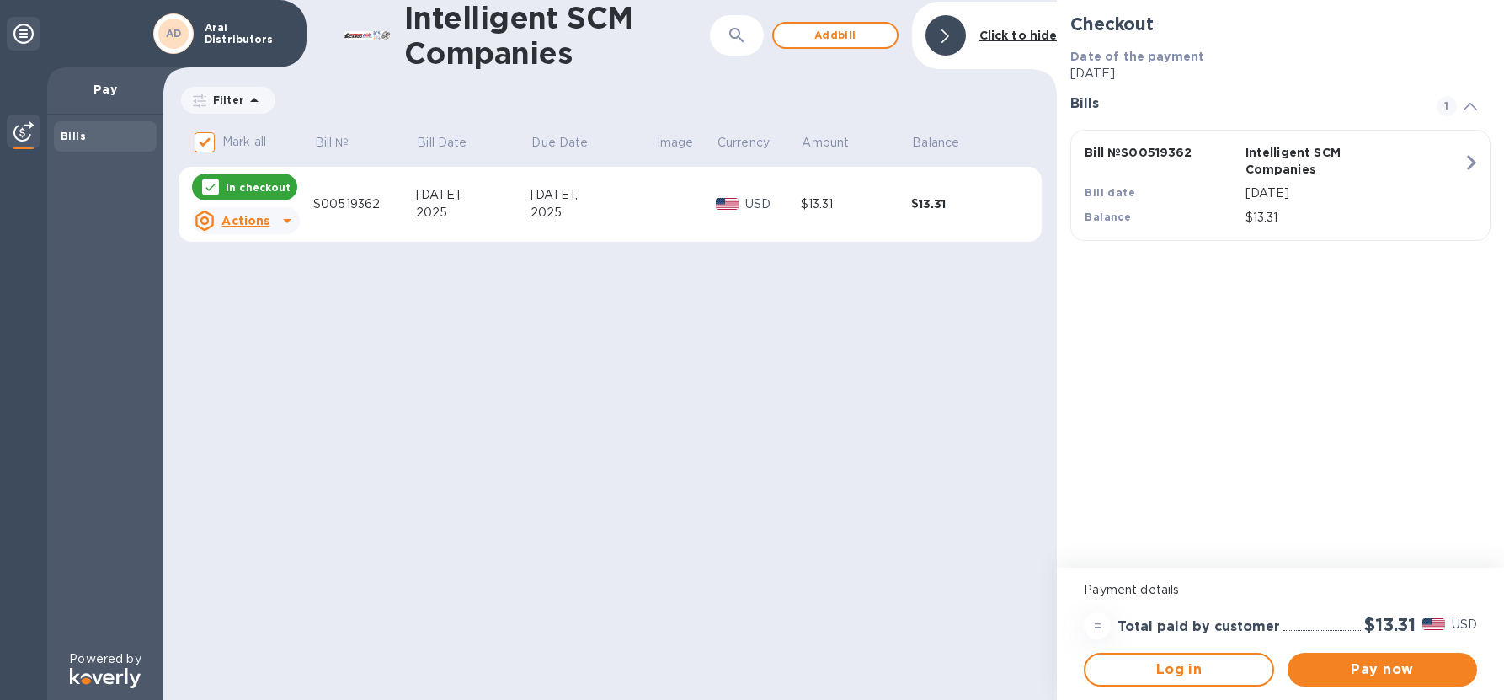
click at [930, 202] on div "$13.31" at bounding box center [966, 203] width 110 height 17
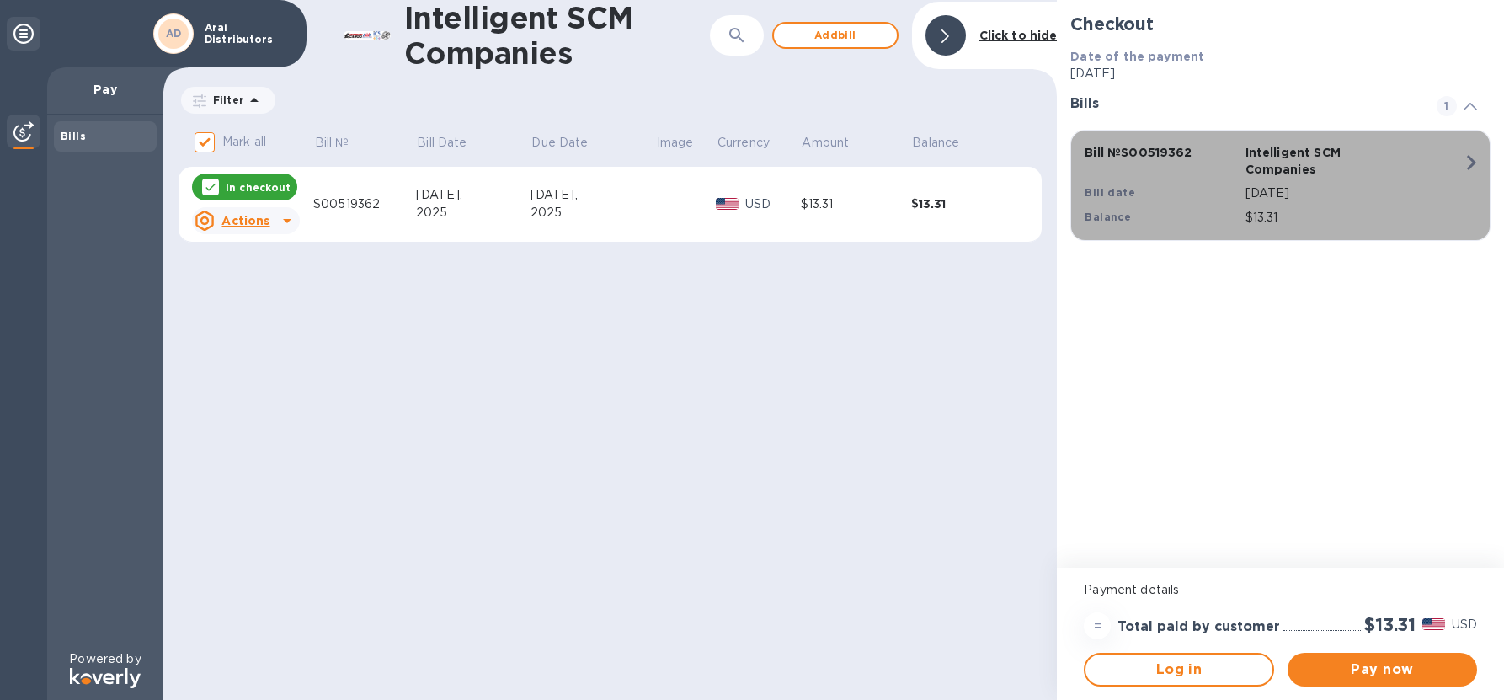
click at [1466, 158] on icon "button" at bounding box center [1471, 162] width 30 height 30
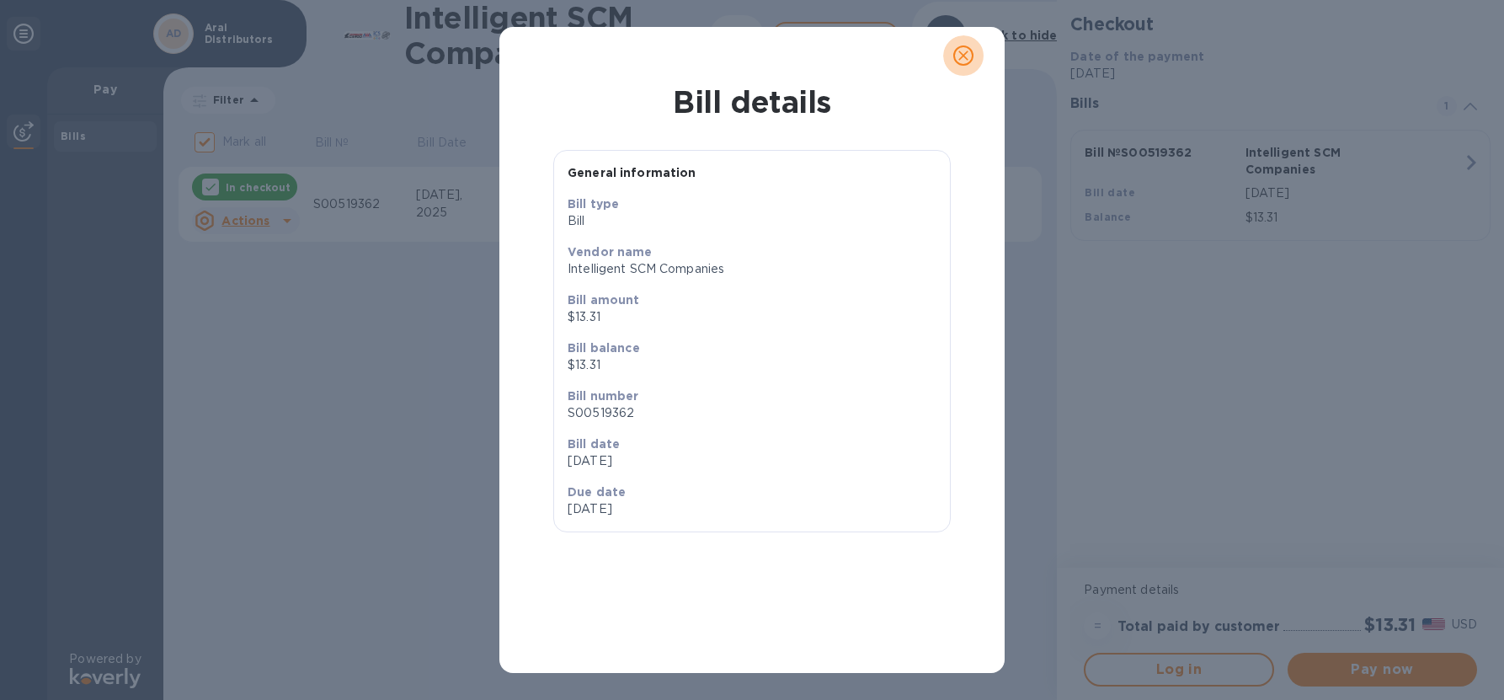
click at [962, 56] on icon "close" at bounding box center [963, 56] width 10 height 10
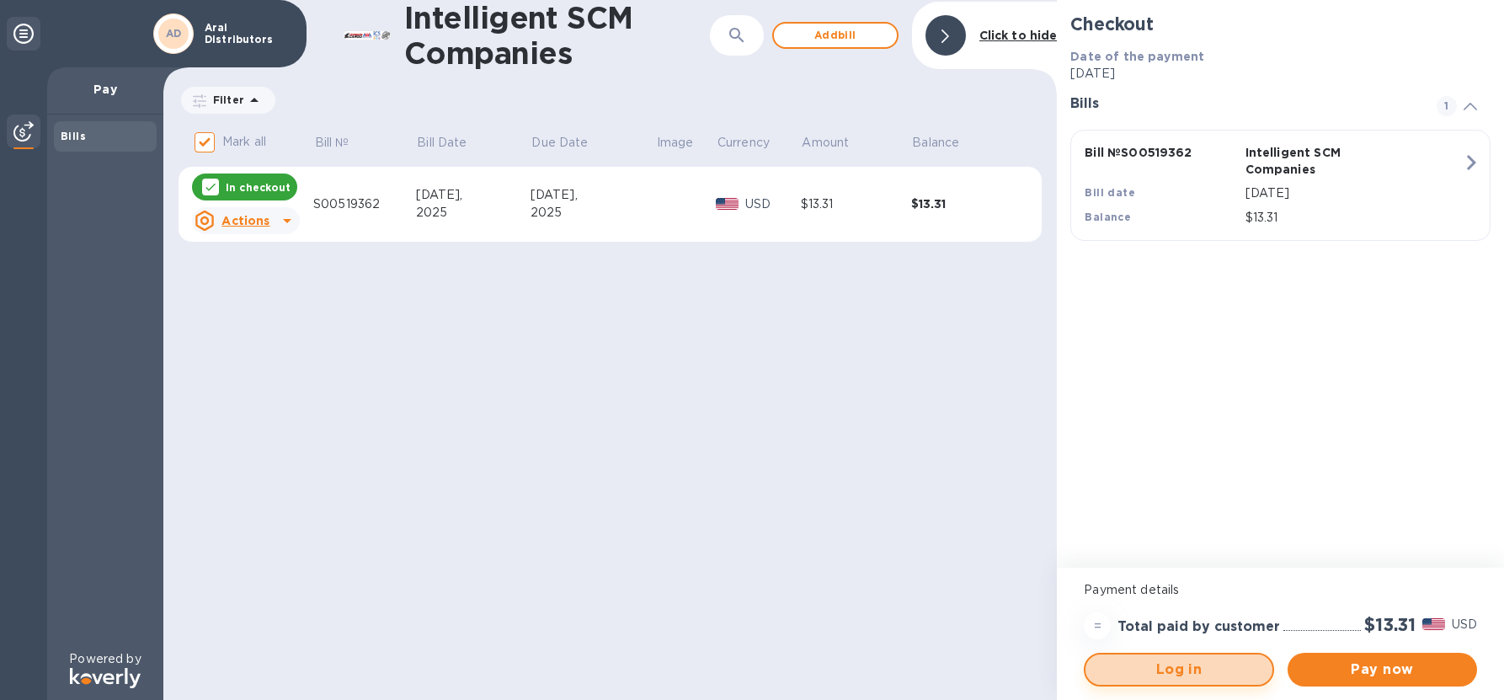
click at [1167, 678] on span "Log in" at bounding box center [1178, 669] width 159 height 20
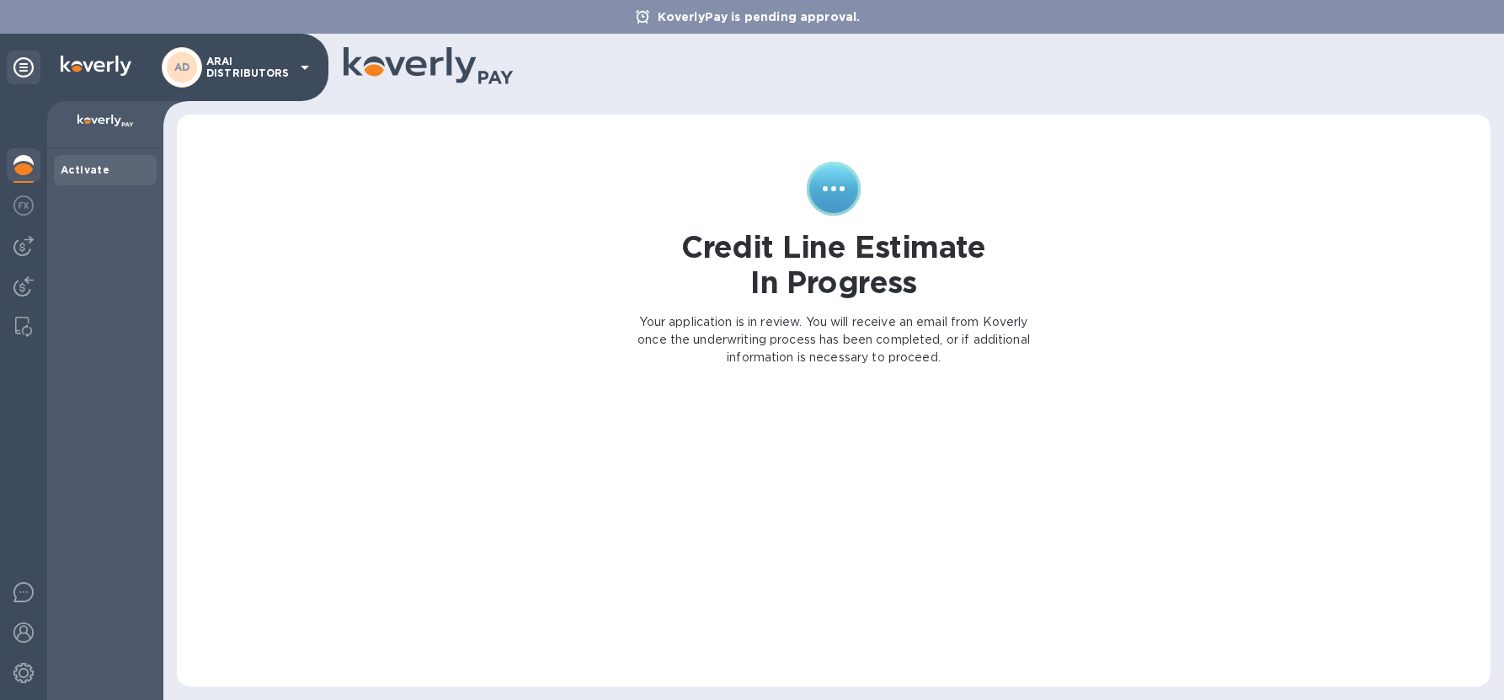
click at [308, 67] on icon at bounding box center [305, 67] width 20 height 20
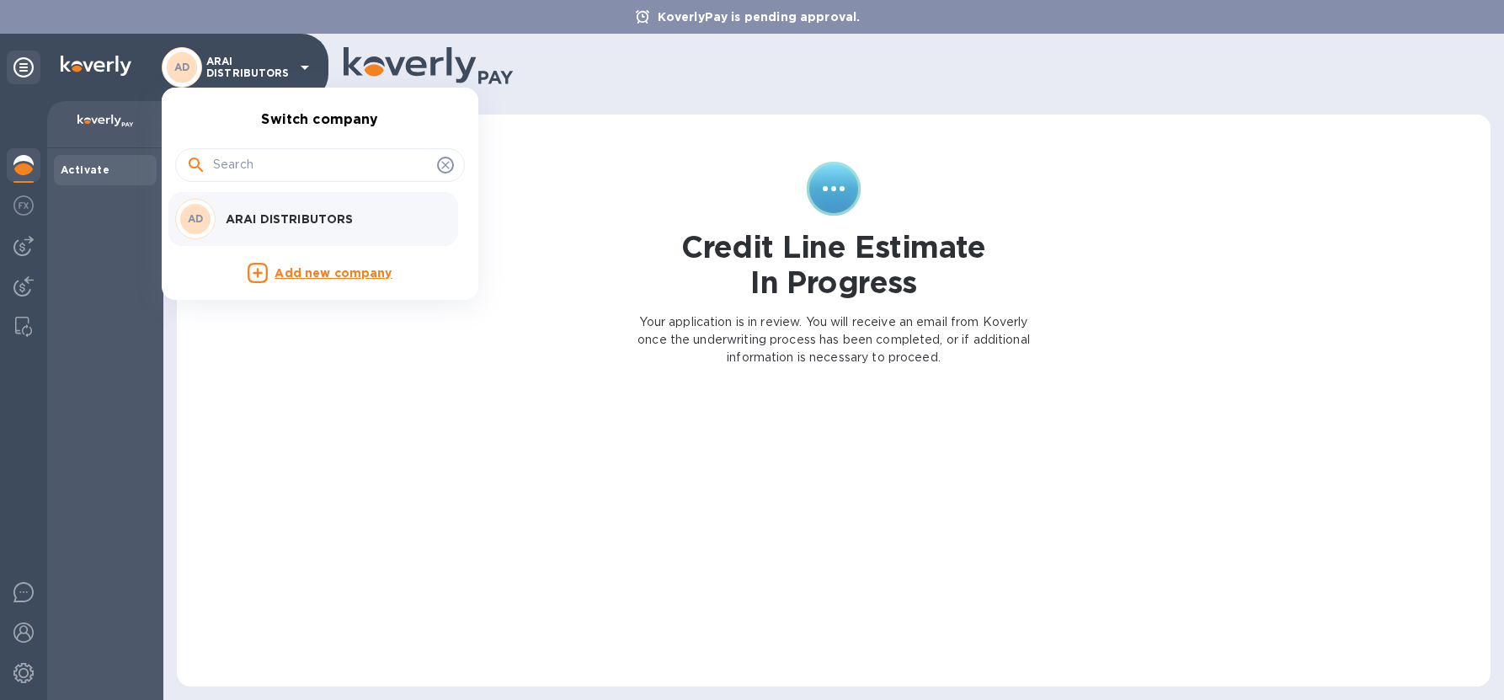
click at [554, 171] on div at bounding box center [752, 350] width 1504 height 700
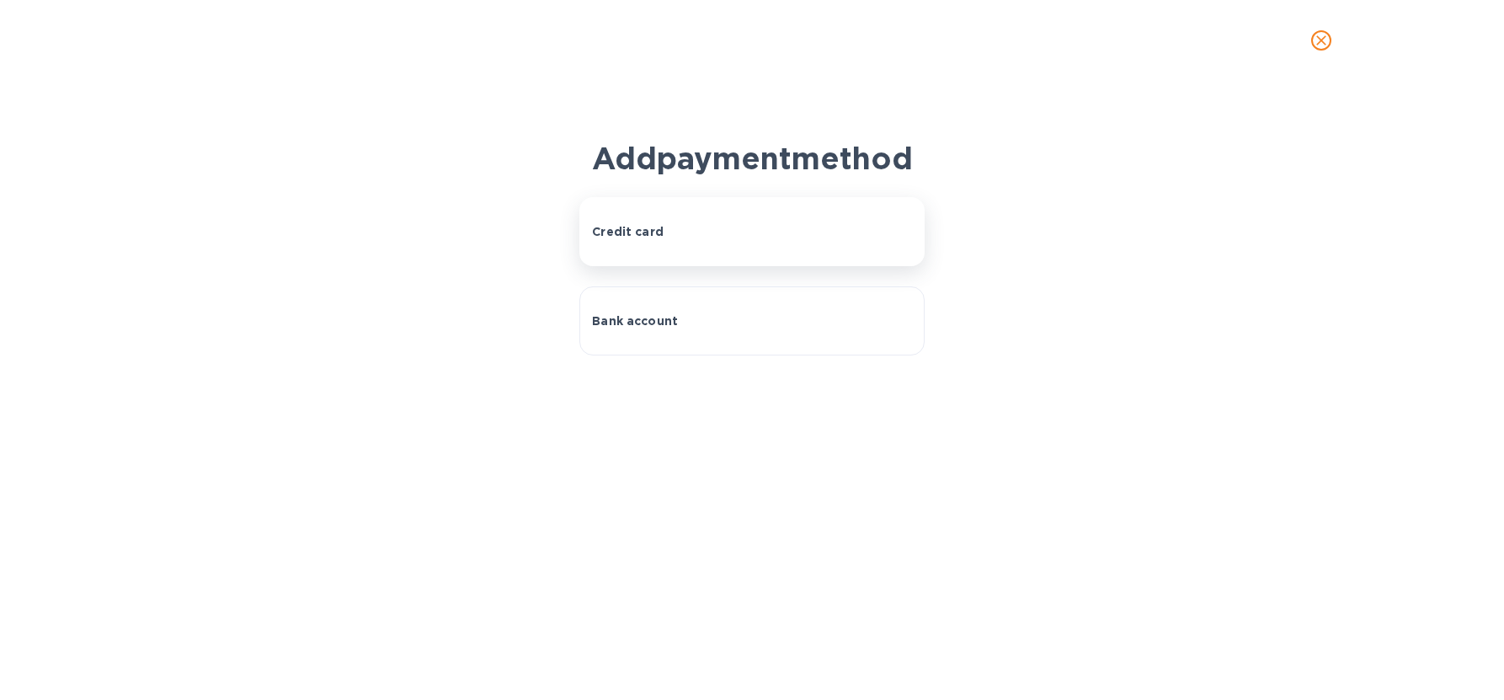
click at [635, 237] on p "Credit card" at bounding box center [628, 231] width 72 height 17
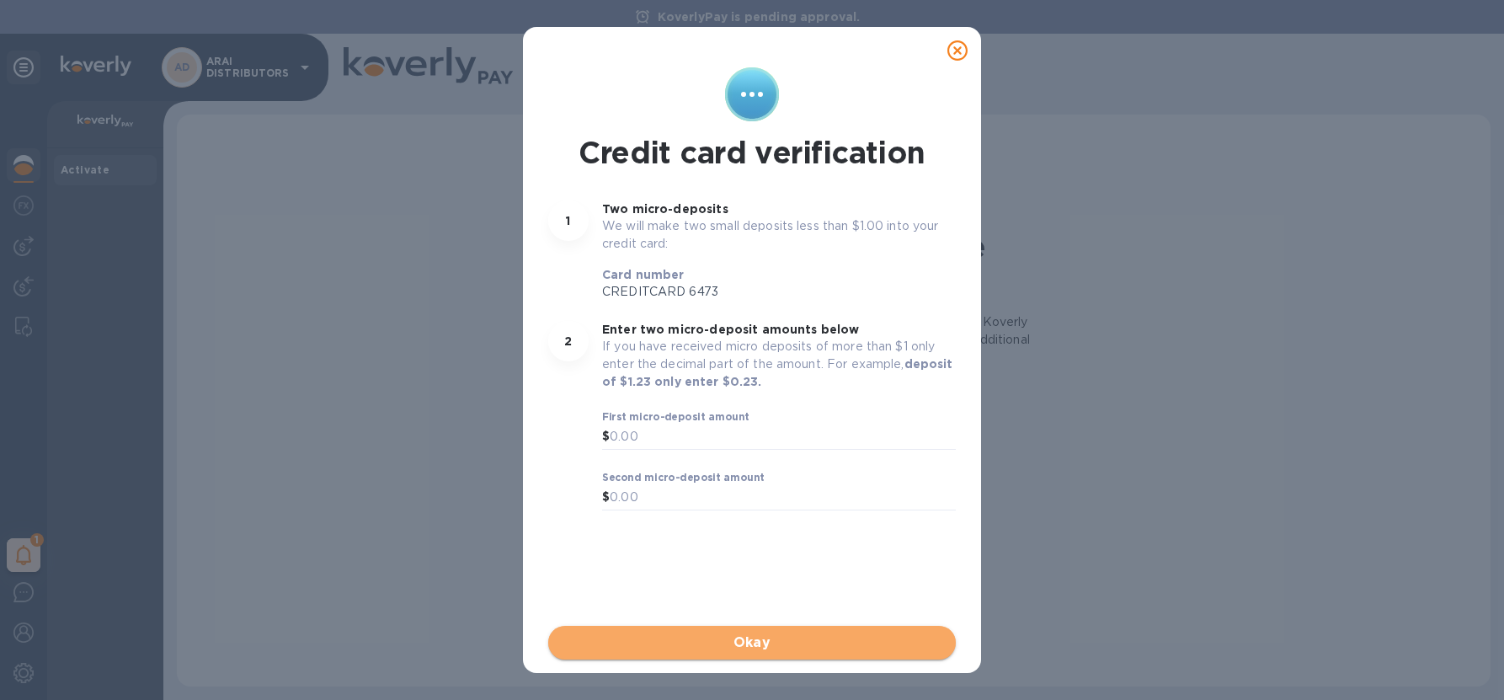
click at [757, 639] on span "Okay" at bounding box center [752, 642] width 381 height 20
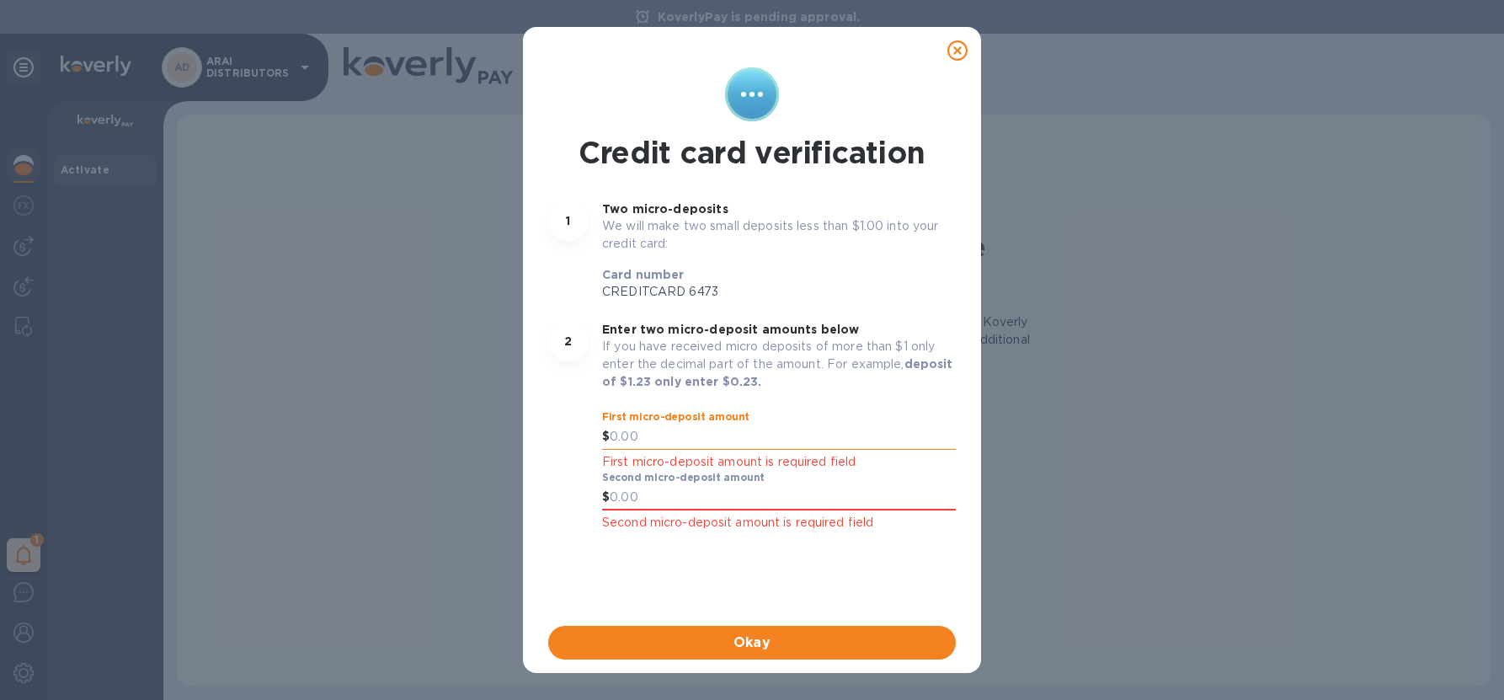
click at [642, 441] on input "text" at bounding box center [783, 436] width 346 height 25
click at [952, 49] on icon at bounding box center [957, 50] width 20 height 20
